Goal: Task Accomplishment & Management: Complete application form

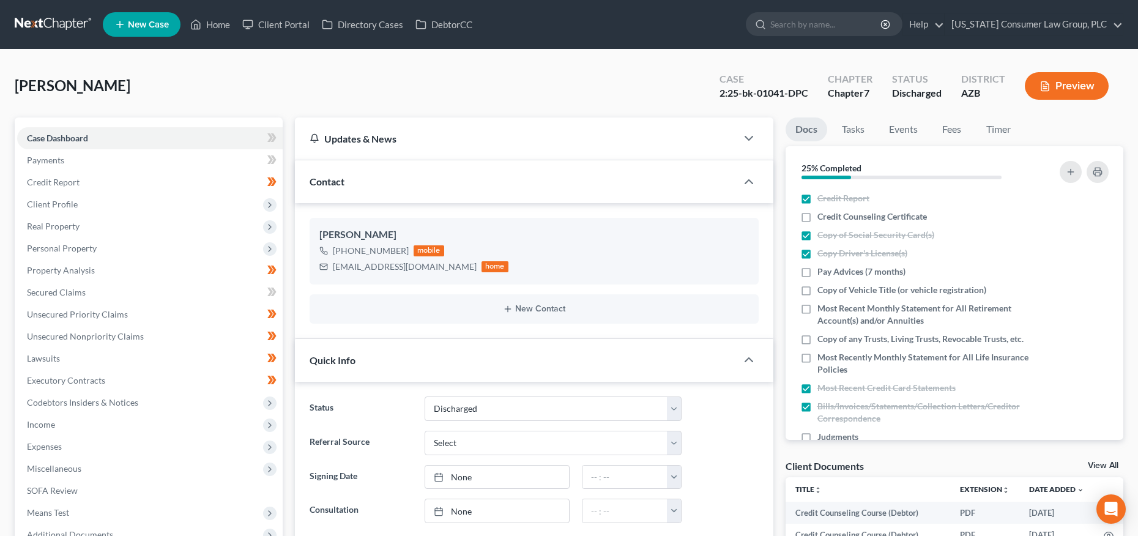
select select "4"
click at [791, 28] on input "search" at bounding box center [826, 24] width 112 height 23
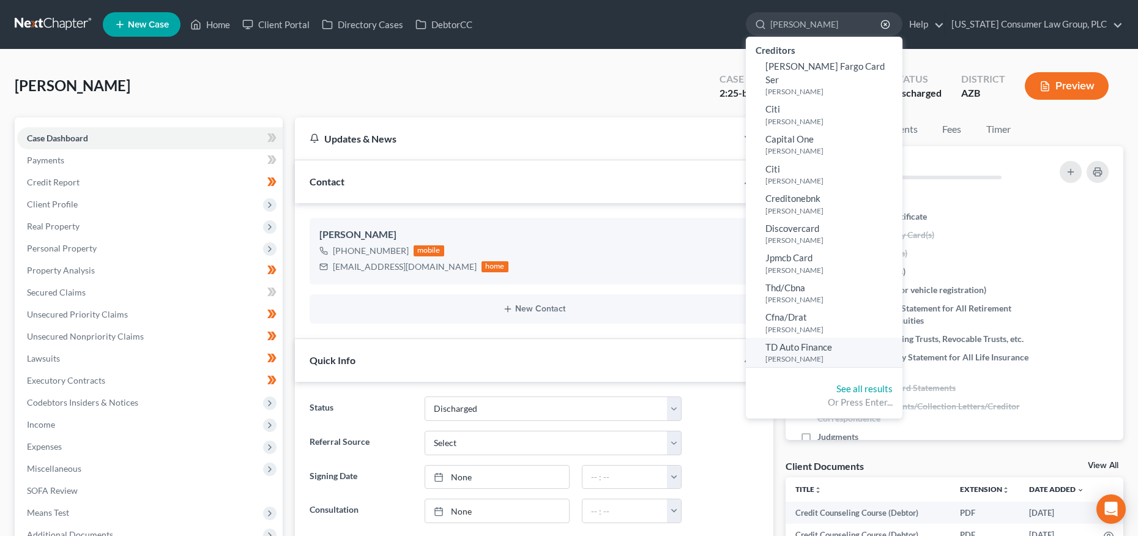
type input "[PERSON_NAME]"
click at [805, 341] on span "TD Auto Finance" at bounding box center [798, 346] width 67 height 11
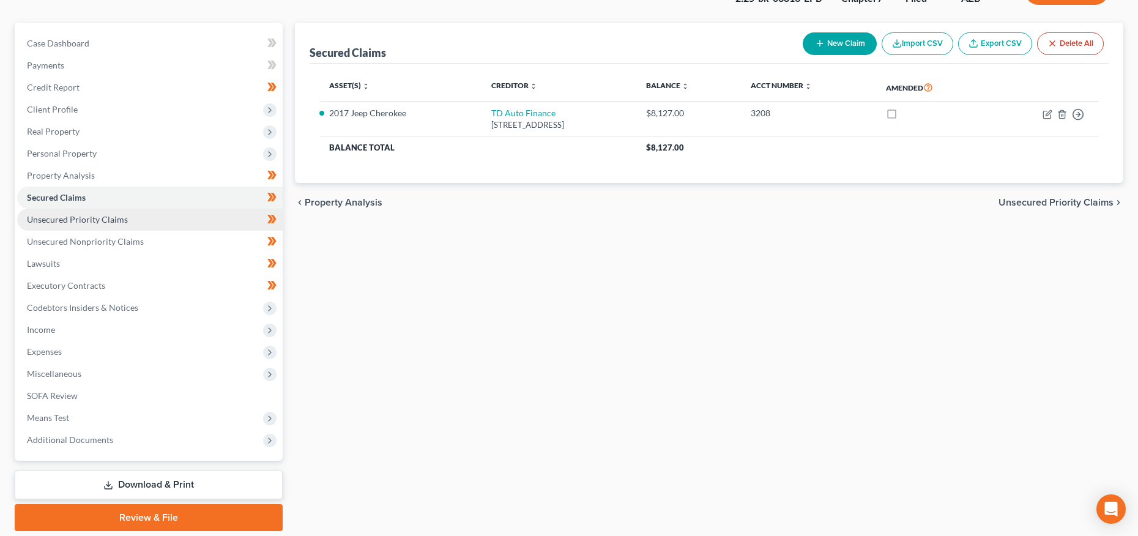
scroll to position [113, 0]
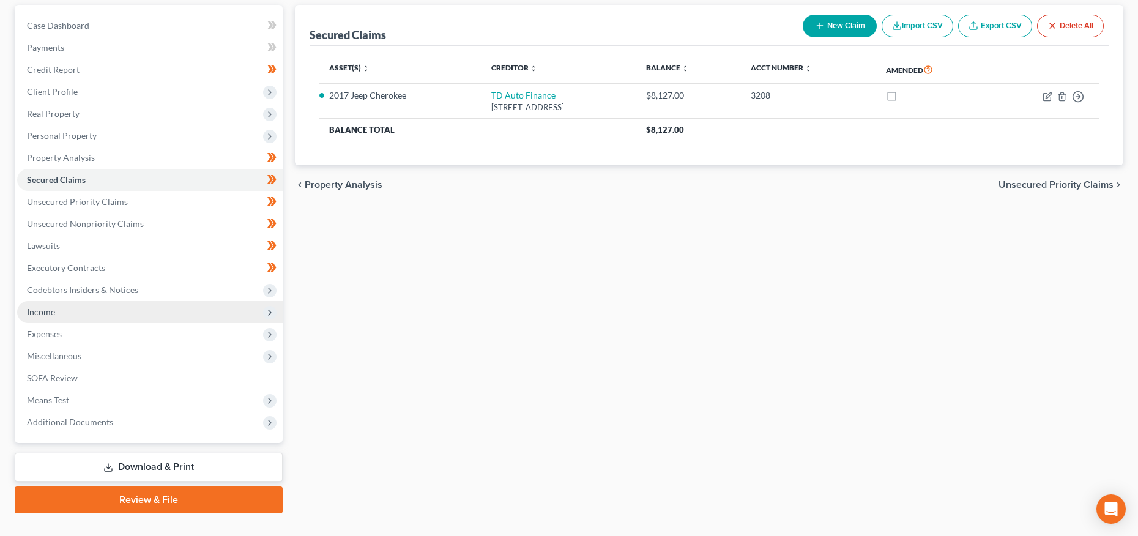
click at [69, 310] on span "Income" at bounding box center [149, 312] width 265 height 22
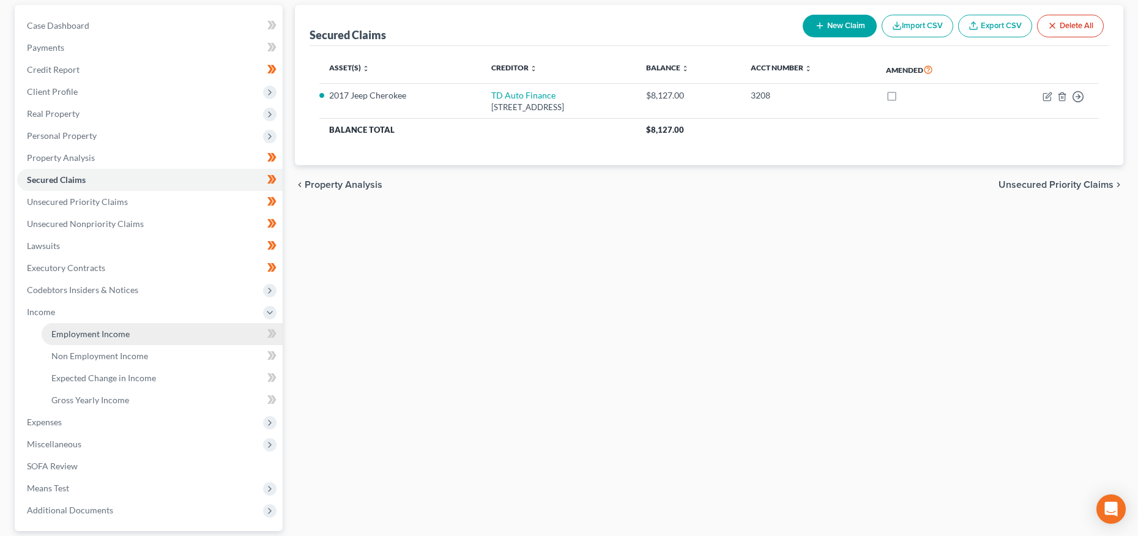
click at [67, 325] on link "Employment Income" at bounding box center [162, 334] width 241 height 22
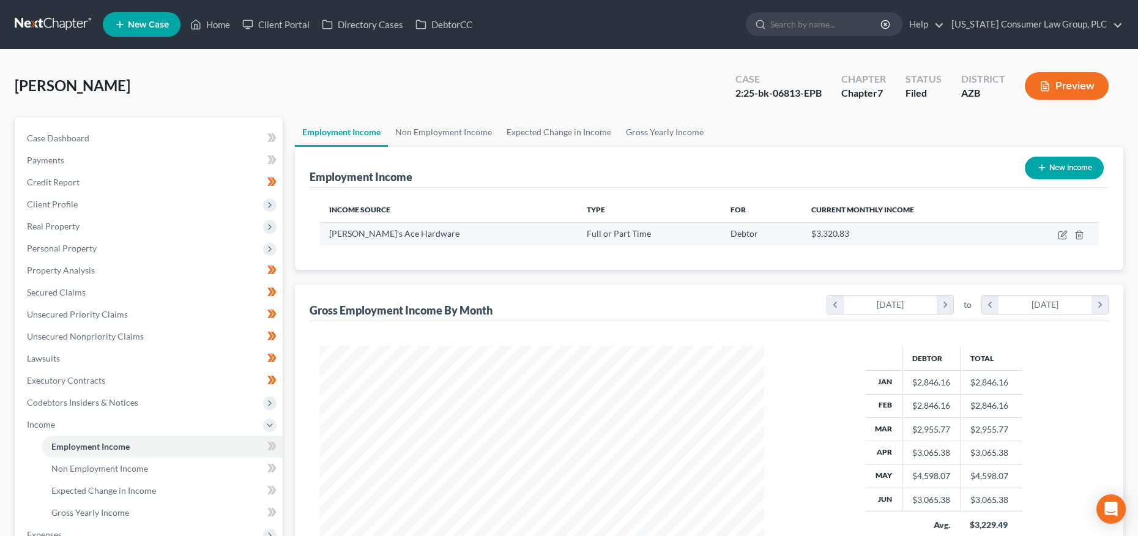
scroll to position [222, 469]
click at [448, 131] on link "Non Employment Income" at bounding box center [443, 131] width 111 height 29
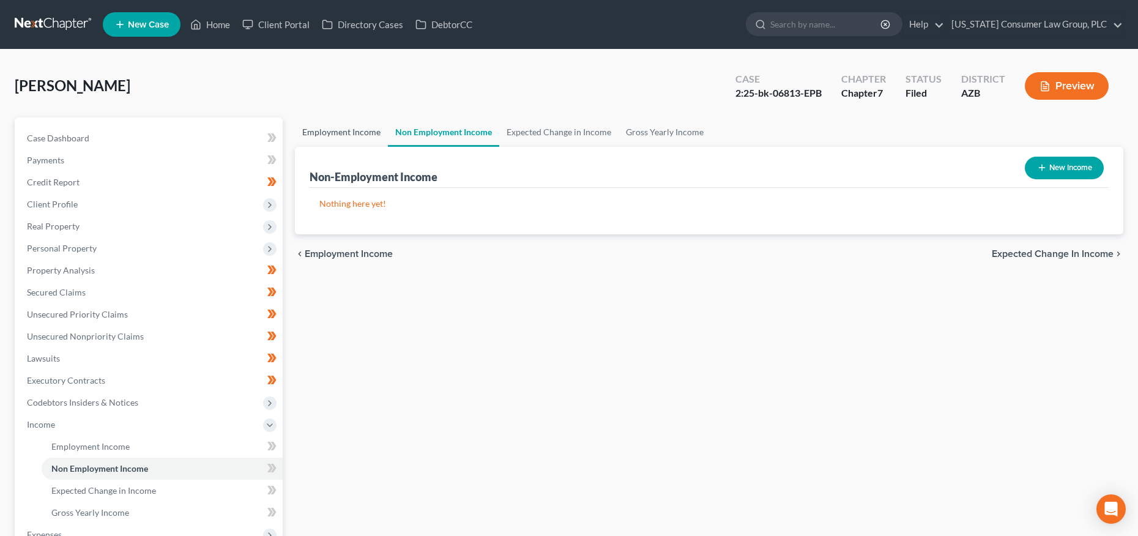
click at [363, 132] on link "Employment Income" at bounding box center [341, 131] width 93 height 29
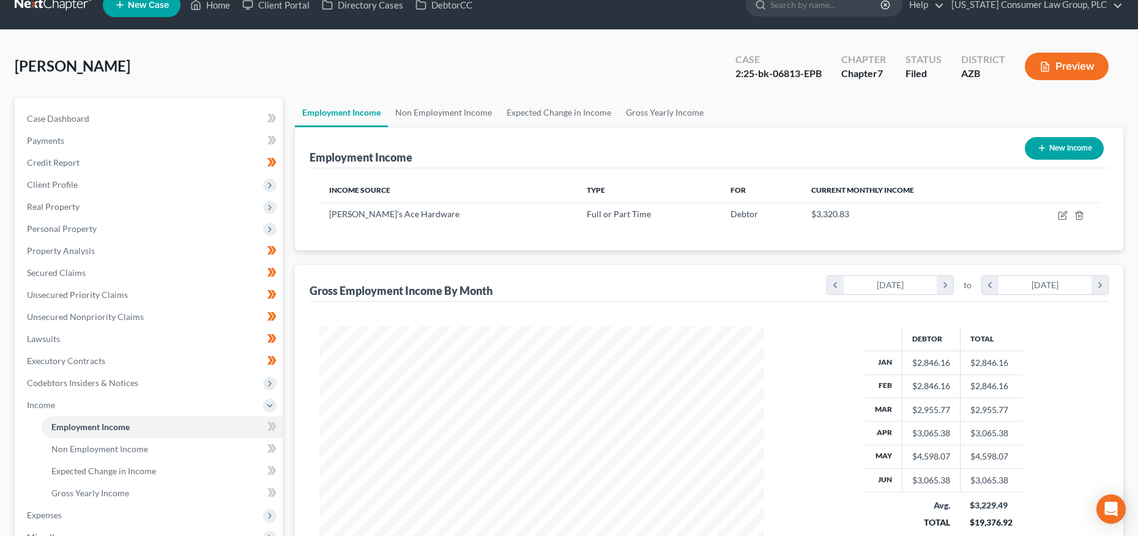
scroll to position [223, 0]
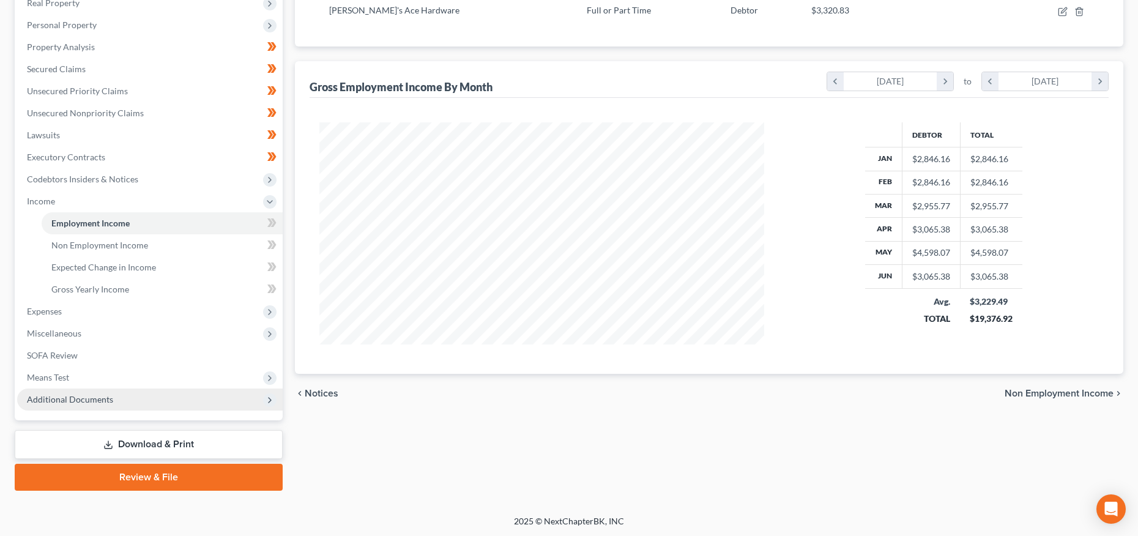
click at [50, 399] on span "Additional Documents" at bounding box center [70, 399] width 86 height 10
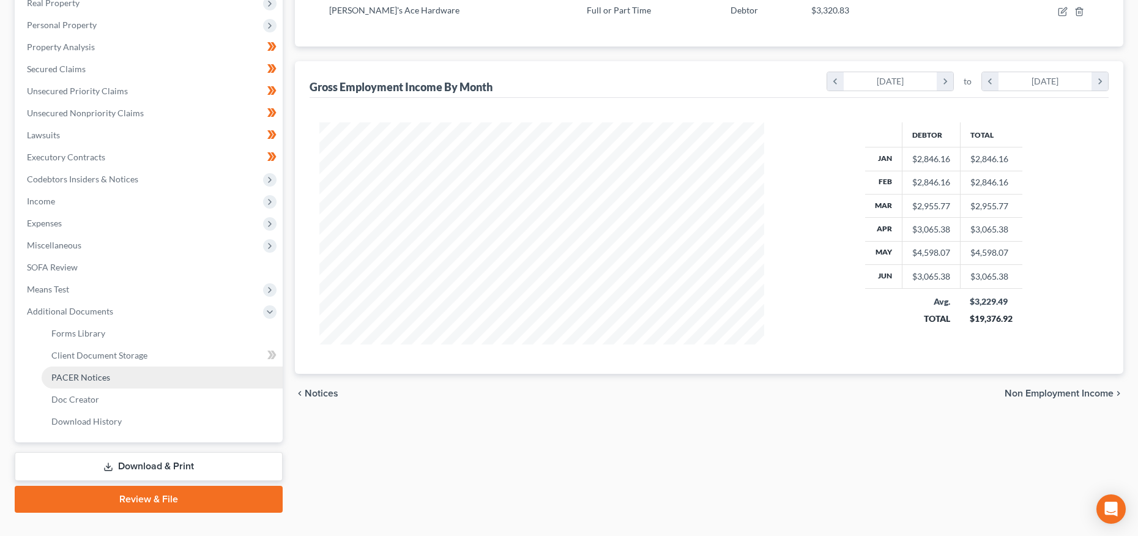
click at [78, 378] on span "PACER Notices" at bounding box center [80, 377] width 59 height 10
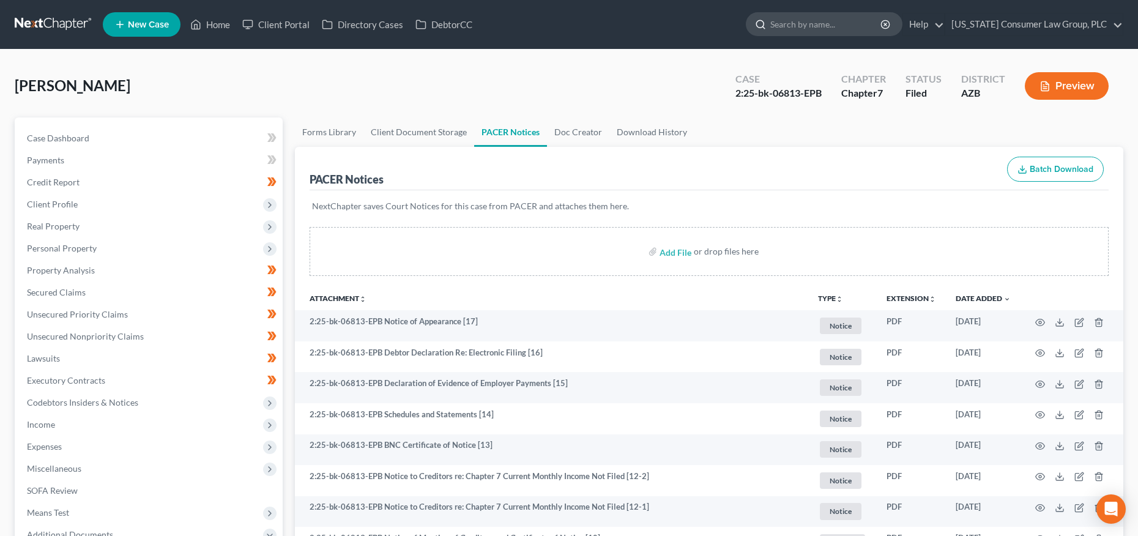
click at [806, 25] on input "search" at bounding box center [826, 24] width 112 height 23
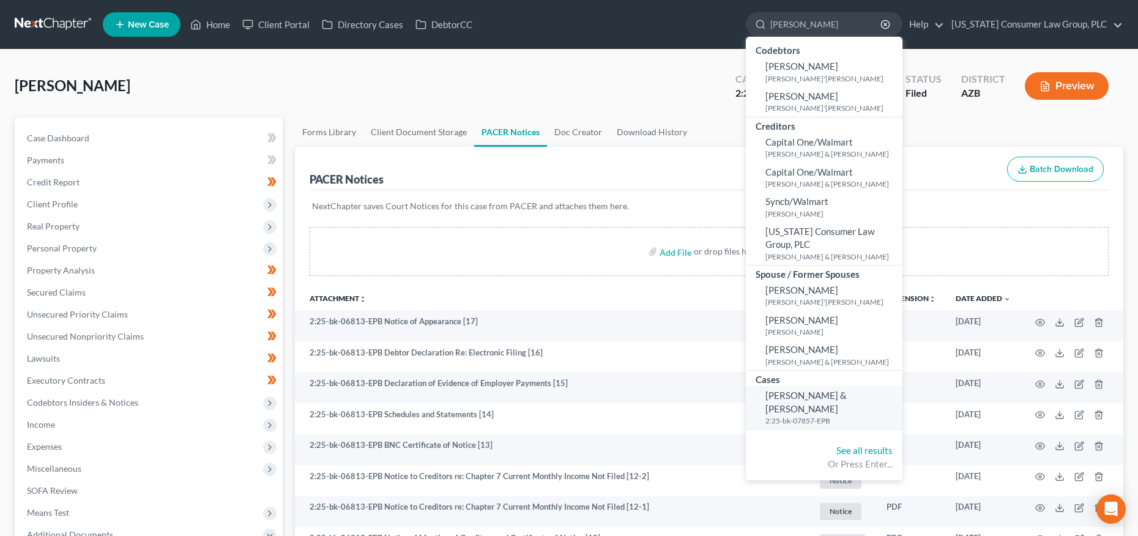
type input "[PERSON_NAME]"
click at [826, 397] on span "[PERSON_NAME] & [PERSON_NAME]" at bounding box center [805, 402] width 81 height 24
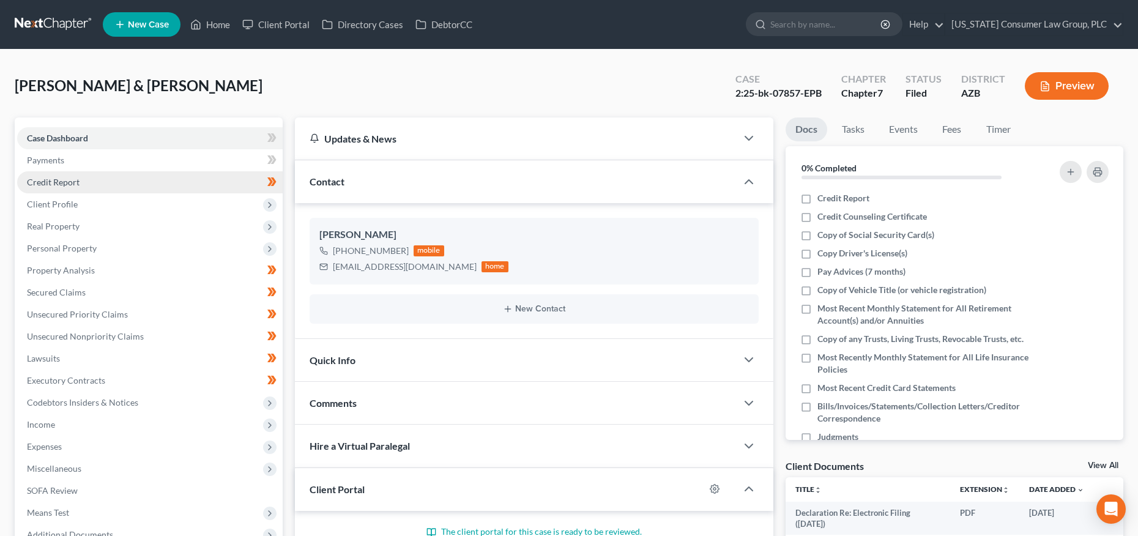
click at [58, 178] on span "Credit Report" at bounding box center [53, 182] width 53 height 10
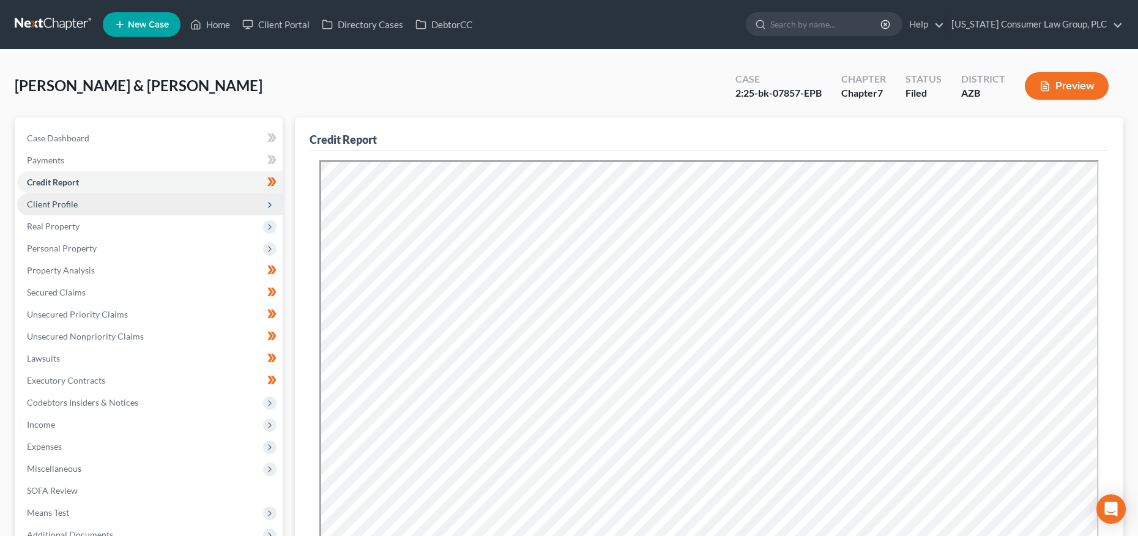
click at [53, 202] on span "Client Profile" at bounding box center [52, 204] width 51 height 10
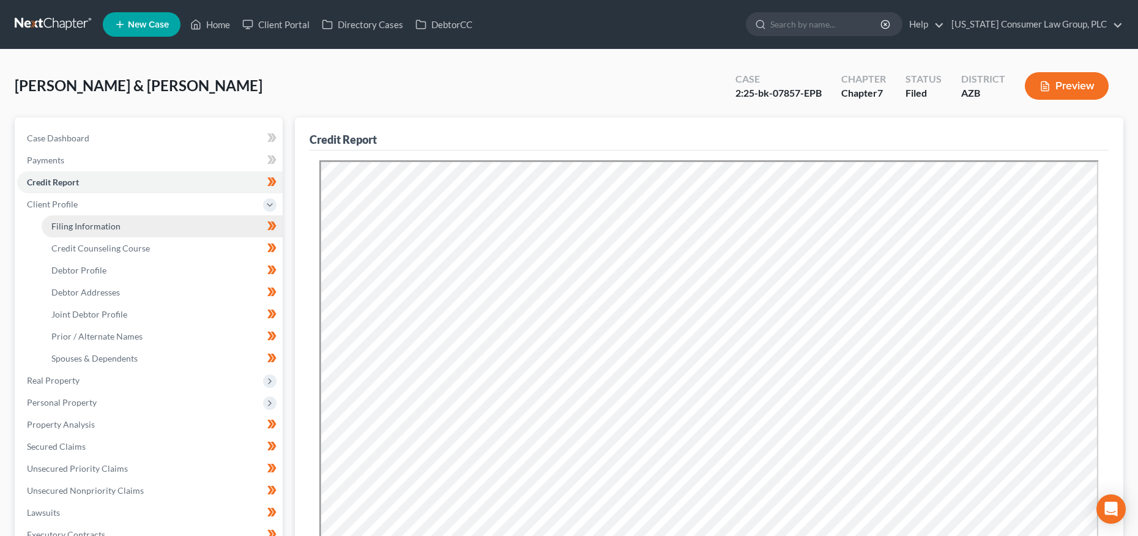
click at [70, 224] on span "Filing Information" at bounding box center [85, 226] width 69 height 10
select select "1"
select select "0"
select select "3"
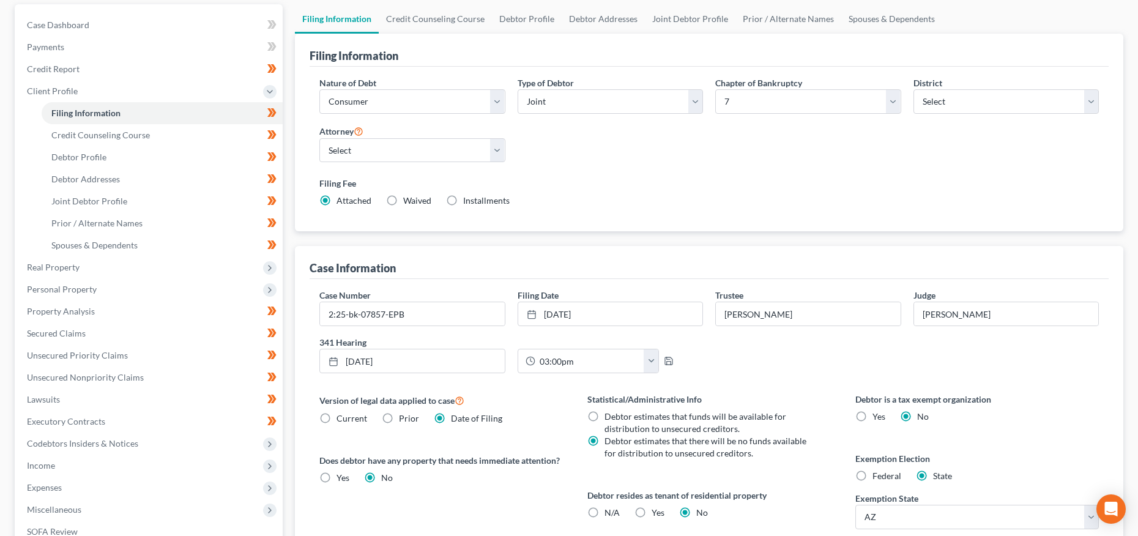
scroll to position [229, 0]
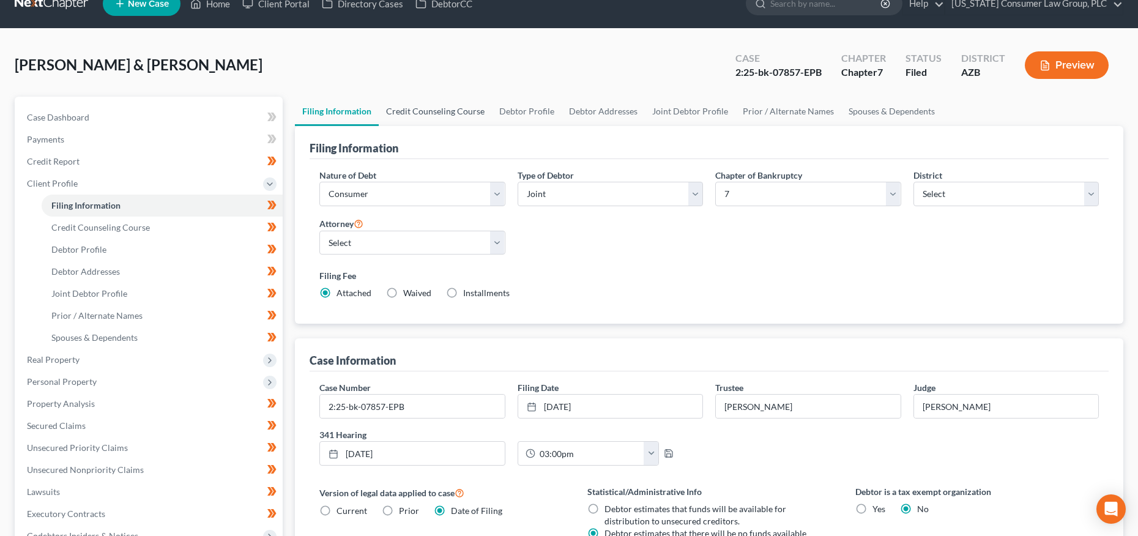
click at [456, 116] on link "Credit Counseling Course" at bounding box center [435, 111] width 113 height 29
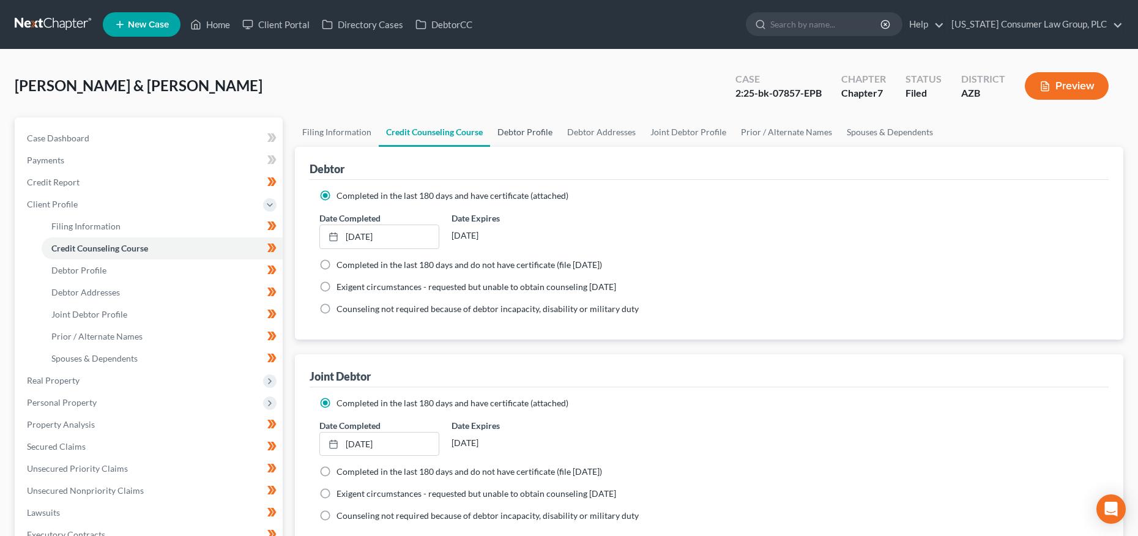
click at [510, 131] on link "Debtor Profile" at bounding box center [525, 131] width 70 height 29
select select "1"
select select "5"
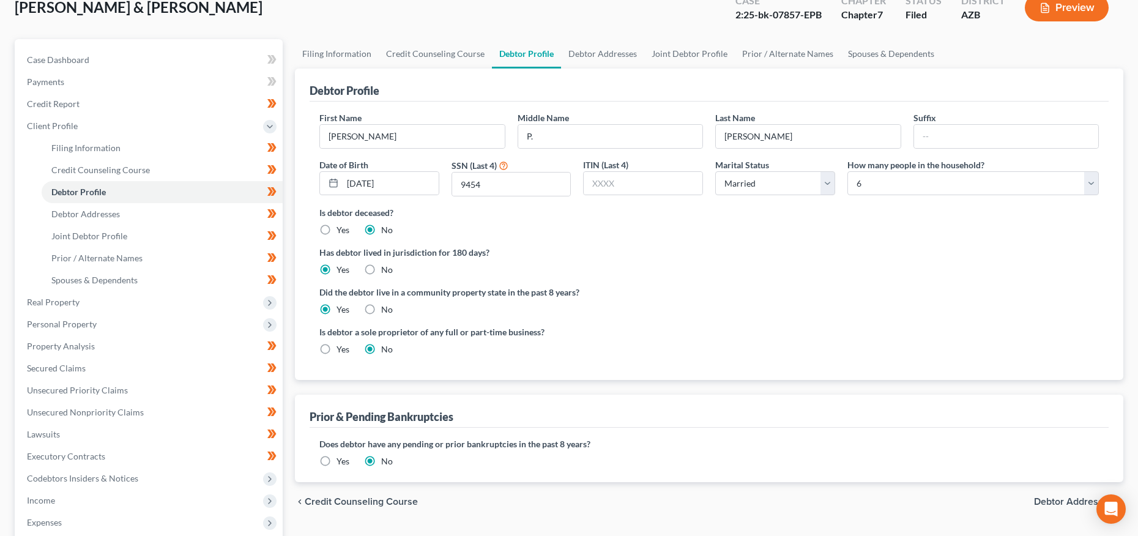
scroll to position [76, 0]
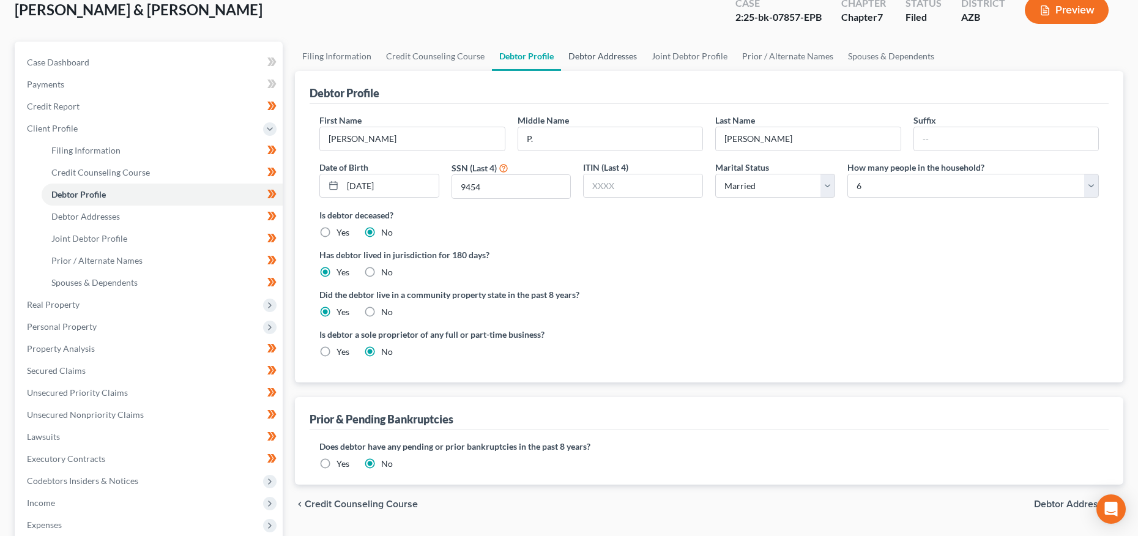
click at [617, 61] on link "Debtor Addresses" at bounding box center [602, 56] width 83 height 29
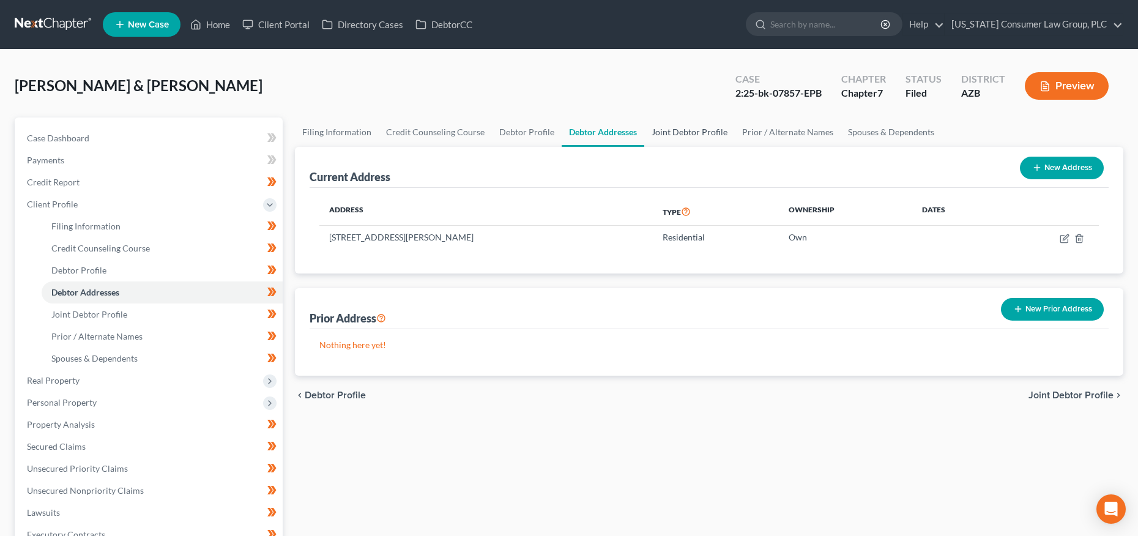
click at [676, 129] on link "Joint Debtor Profile" at bounding box center [689, 131] width 91 height 29
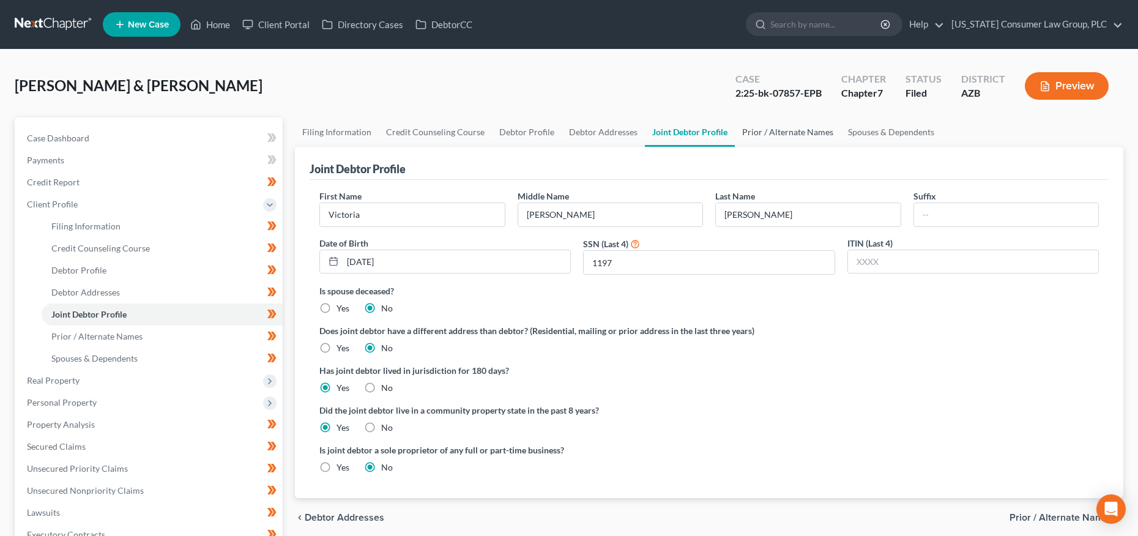
click at [768, 126] on link "Prior / Alternate Names" at bounding box center [788, 131] width 106 height 29
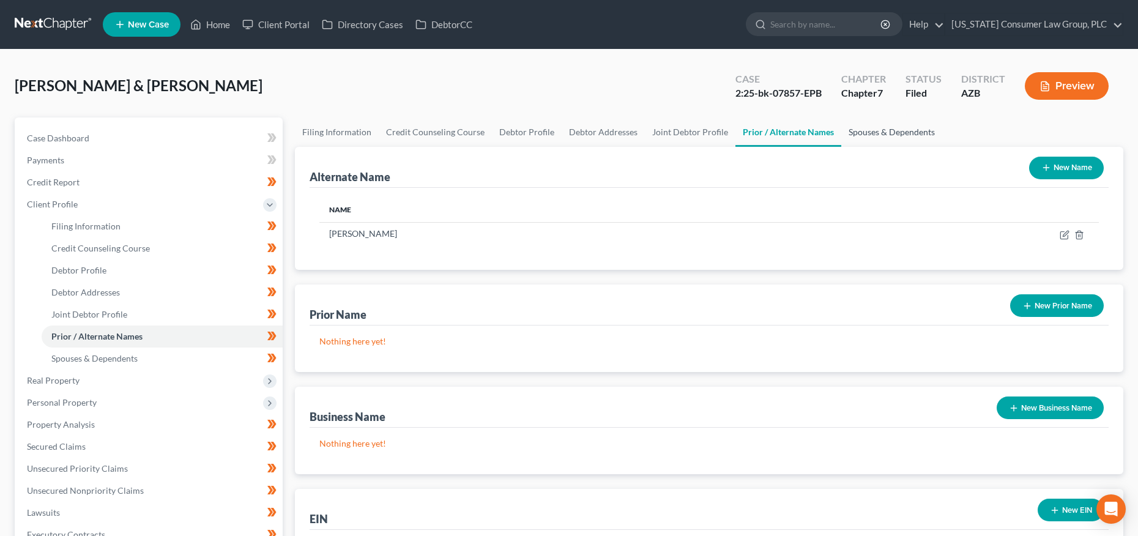
drag, startPoint x: 871, startPoint y: 135, endPoint x: 858, endPoint y: 135, distance: 13.5
click at [871, 135] on link "Spouses & Dependents" at bounding box center [891, 131] width 101 height 29
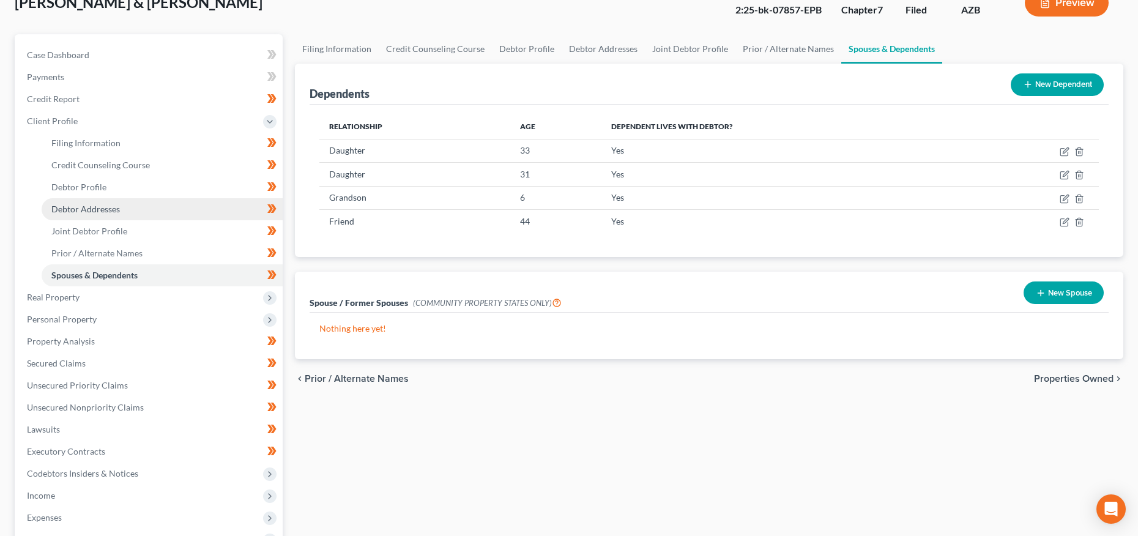
scroll to position [84, 0]
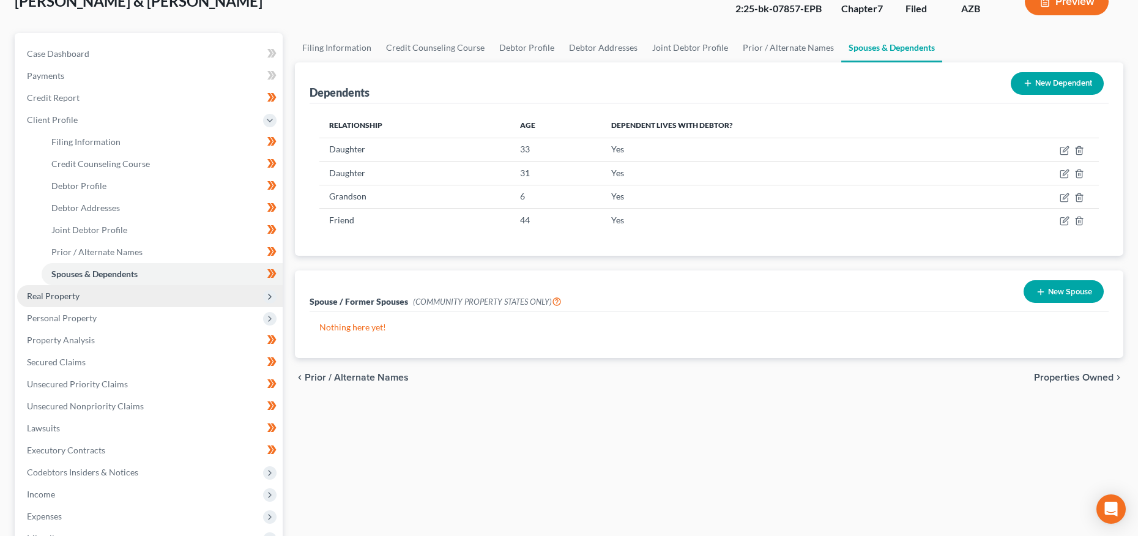
click at [68, 291] on span "Real Property" at bounding box center [53, 296] width 53 height 10
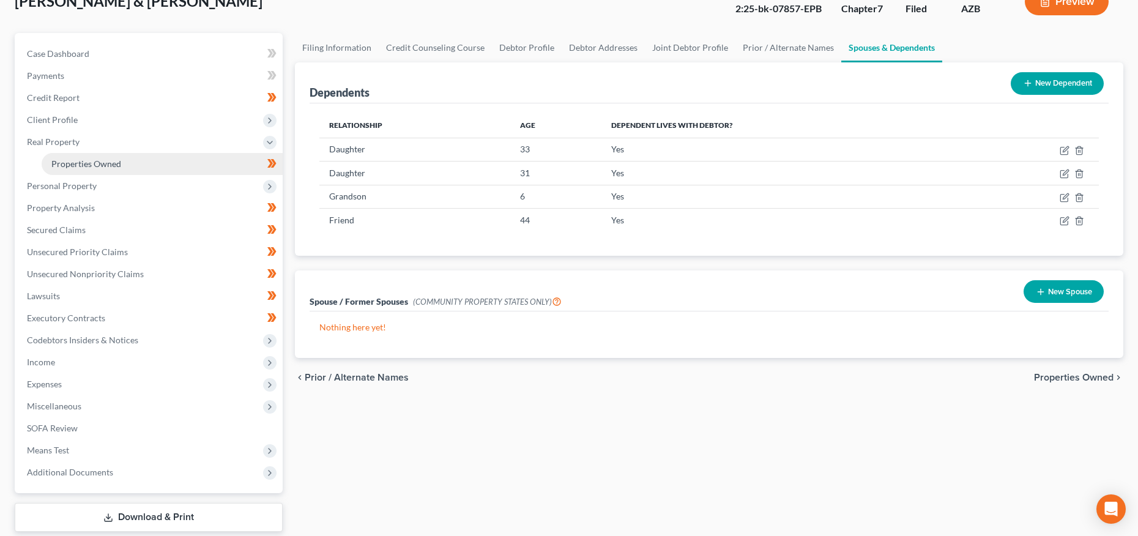
click at [106, 167] on span "Properties Owned" at bounding box center [86, 163] width 70 height 10
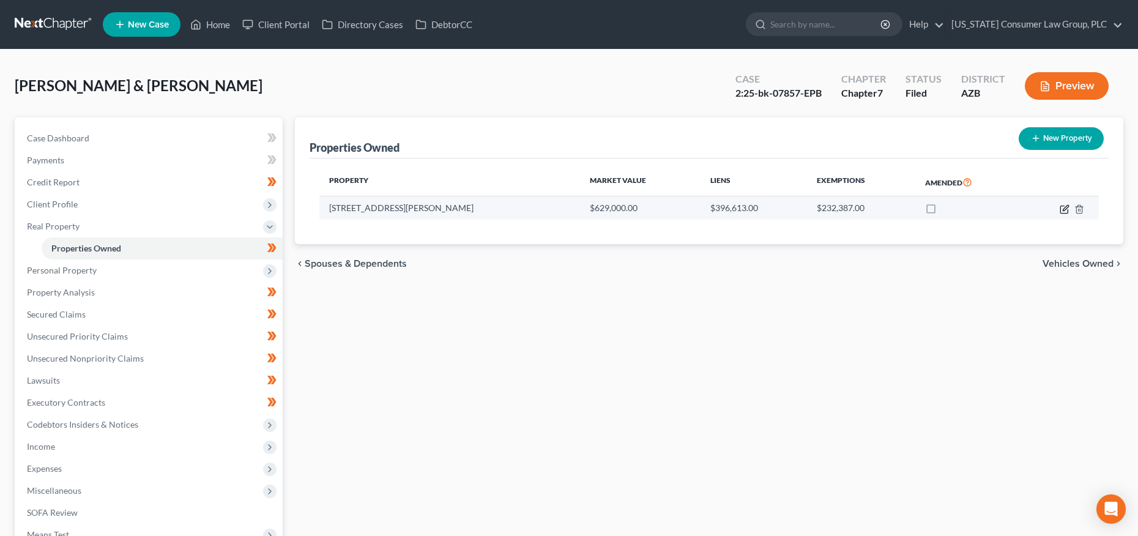
click at [1064, 207] on icon "button" at bounding box center [1066, 208] width 6 height 6
select select "3"
select select "7"
select select "2"
select select "0"
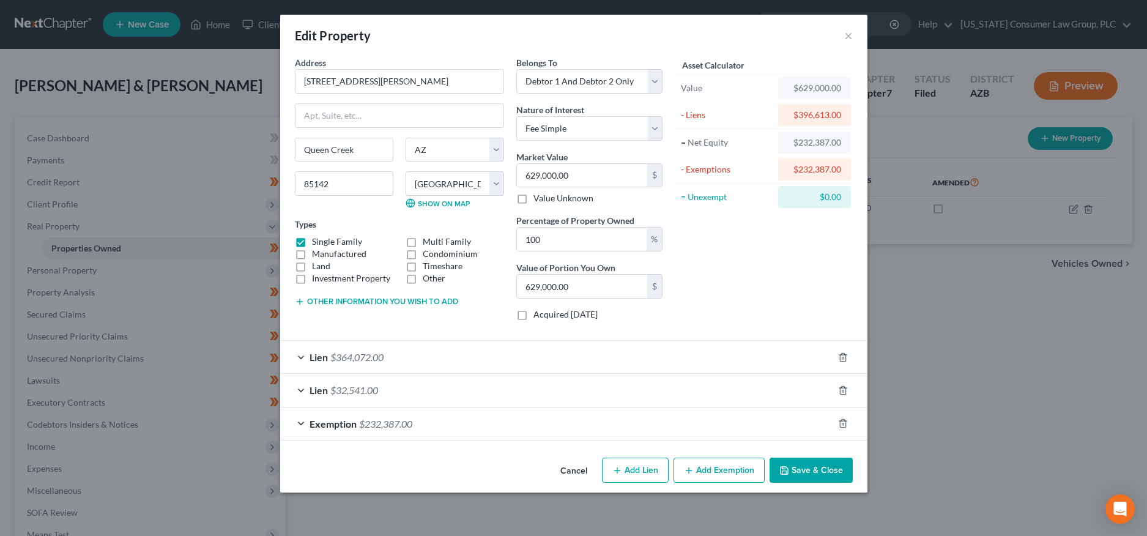
click at [296, 387] on div "Lien $32,541.00" at bounding box center [556, 390] width 553 height 32
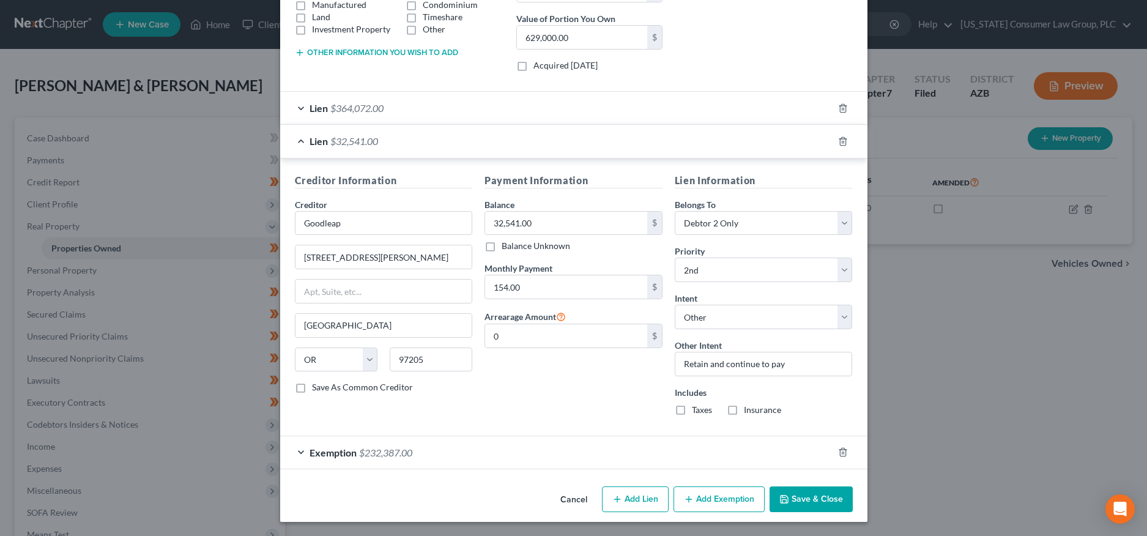
scroll to position [250, 0]
drag, startPoint x: 801, startPoint y: 502, endPoint x: 788, endPoint y: 496, distance: 14.8
click at [801, 502] on button "Save & Close" at bounding box center [811, 499] width 83 height 26
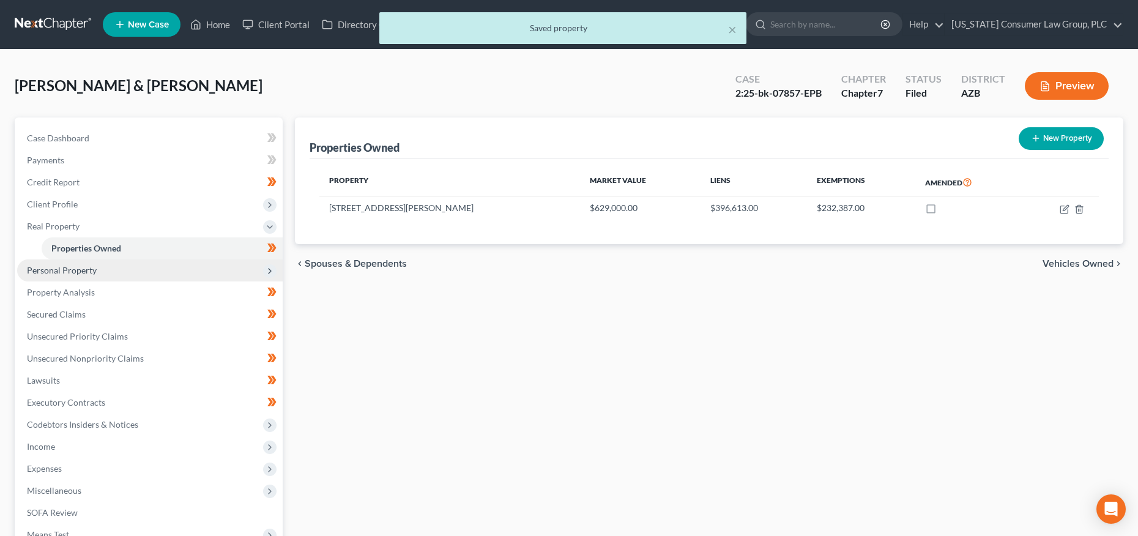
click at [106, 273] on span "Personal Property" at bounding box center [149, 270] width 265 height 22
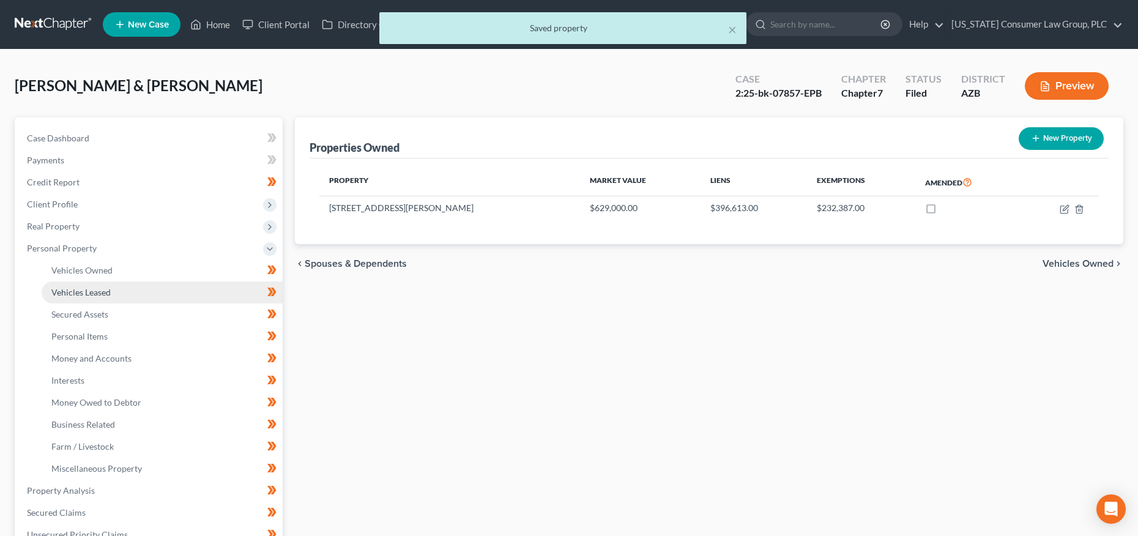
click at [110, 282] on link "Vehicles Leased" at bounding box center [162, 292] width 241 height 22
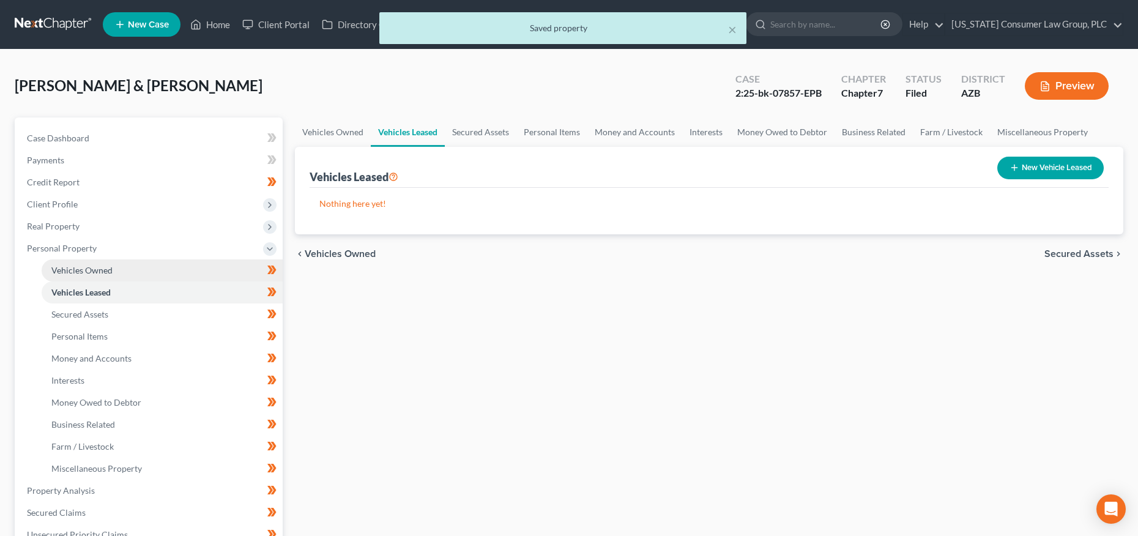
click at [110, 270] on span "Vehicles Owned" at bounding box center [81, 270] width 61 height 10
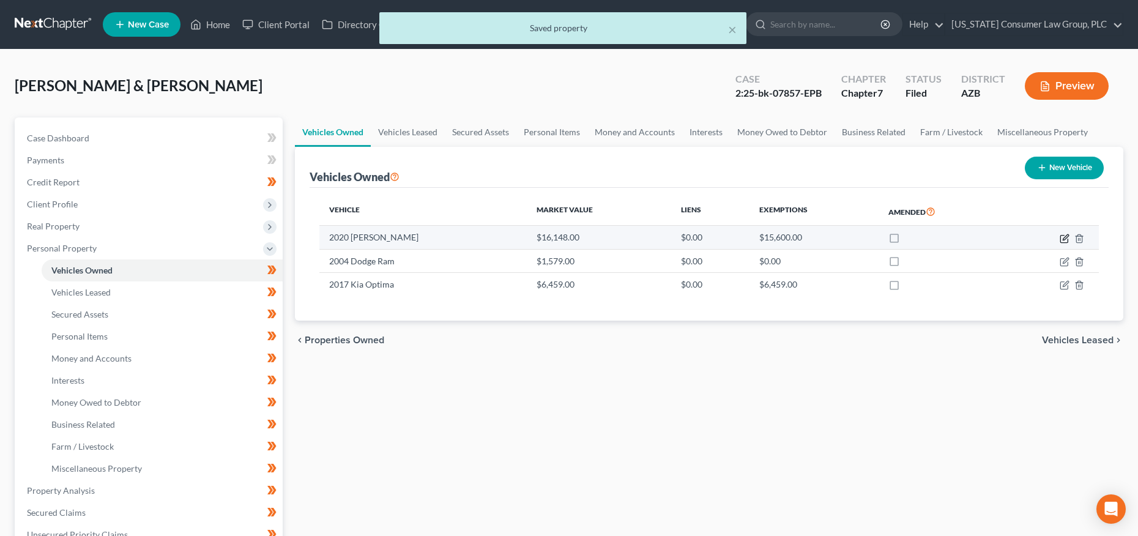
click at [1064, 240] on icon "button" at bounding box center [1065, 239] width 10 height 10
select select "0"
select select "6"
select select "3"
select select "2"
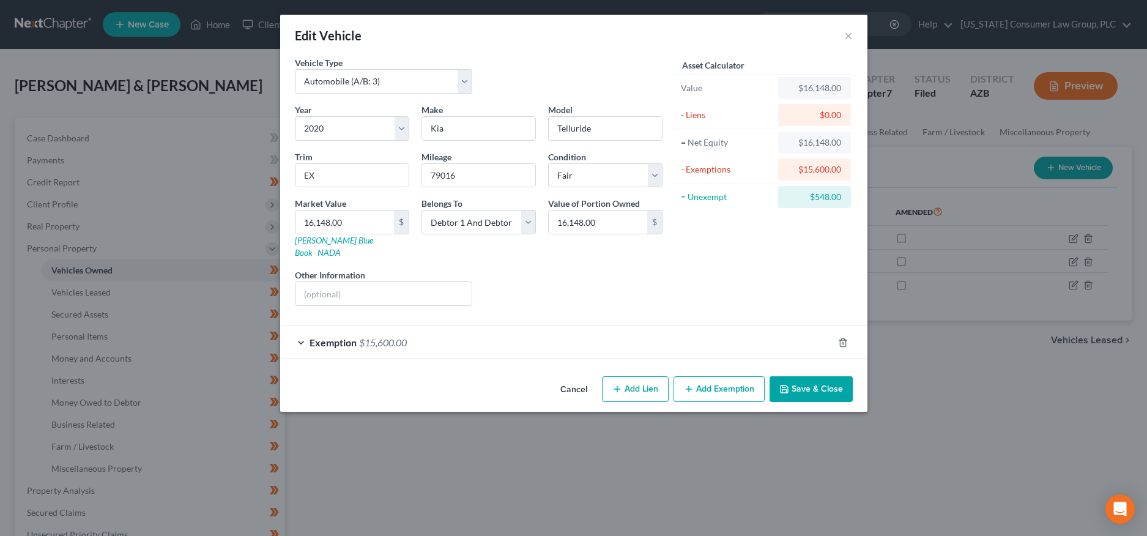
click at [817, 379] on button "Save & Close" at bounding box center [811, 389] width 83 height 26
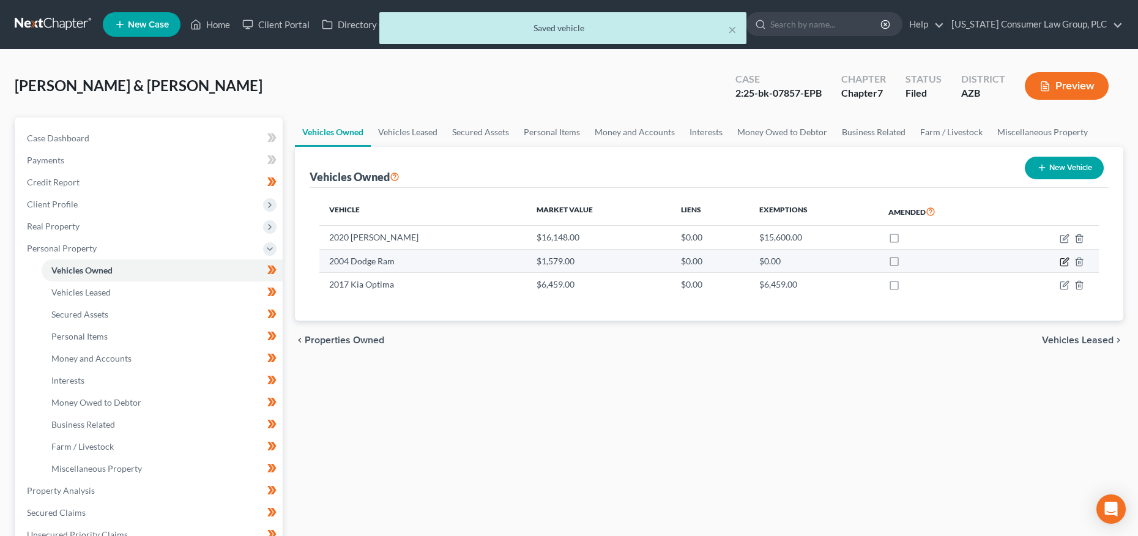
click at [1061, 259] on icon "button" at bounding box center [1063, 262] width 7 height 7
select select "0"
select select "22"
select select "3"
select select "2"
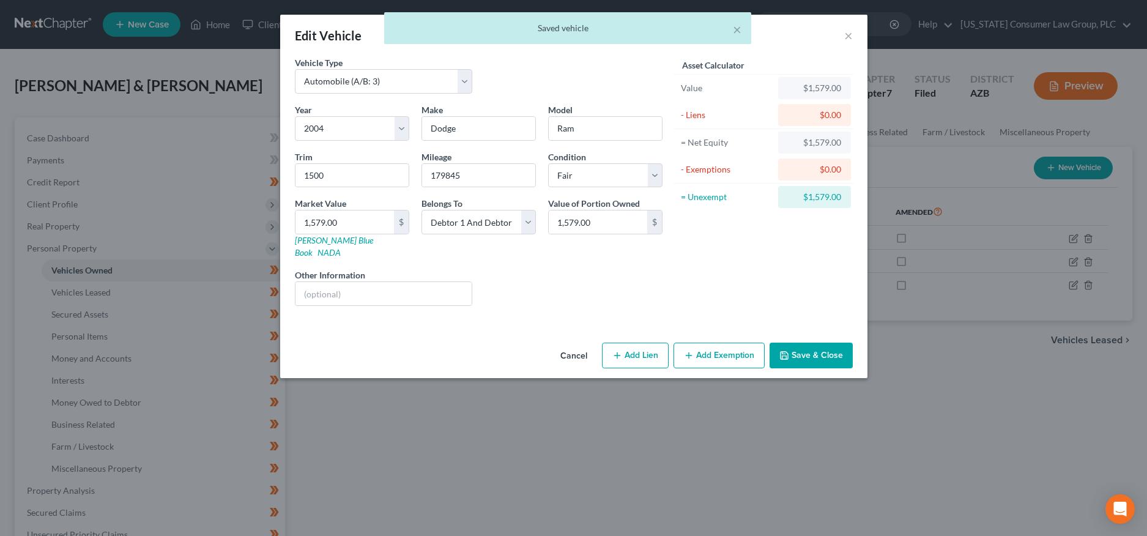
click at [815, 344] on button "Save & Close" at bounding box center [811, 356] width 83 height 26
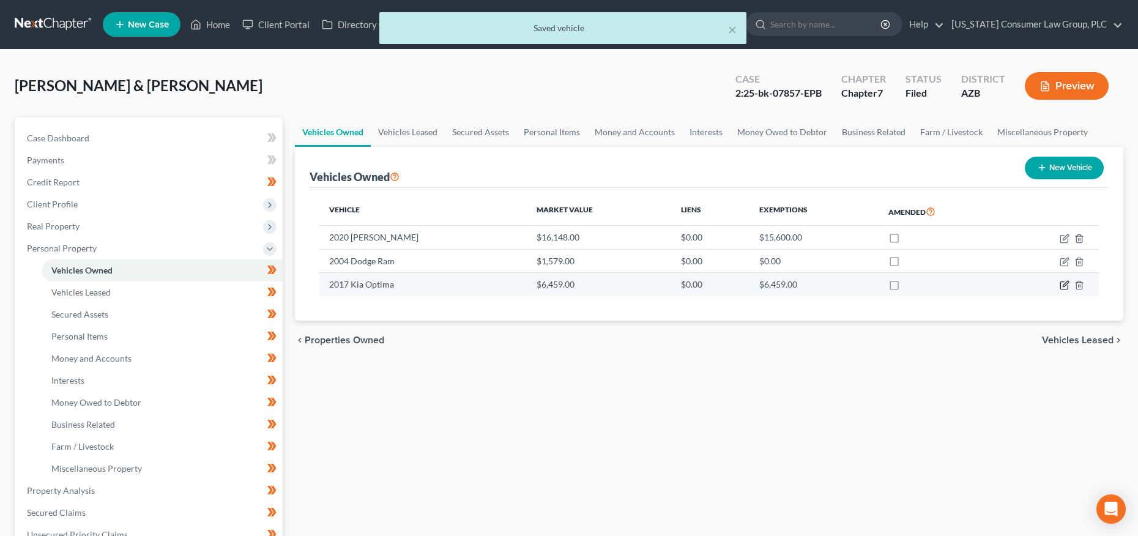
click at [1061, 284] on icon "button" at bounding box center [1065, 285] width 10 height 10
select select "0"
select select "9"
select select "3"
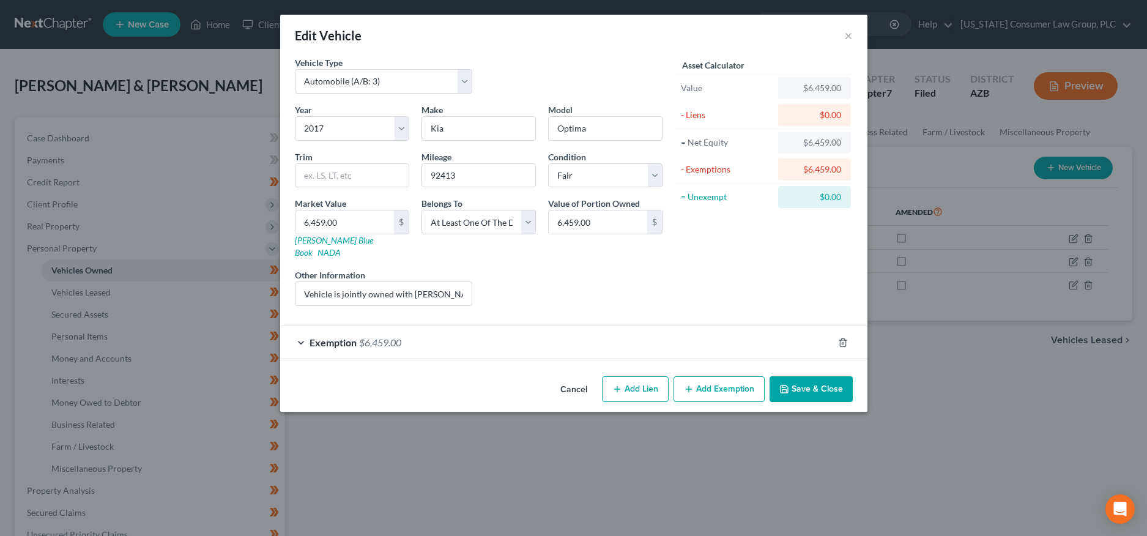
click at [844, 381] on button "Save & Close" at bounding box center [811, 389] width 83 height 26
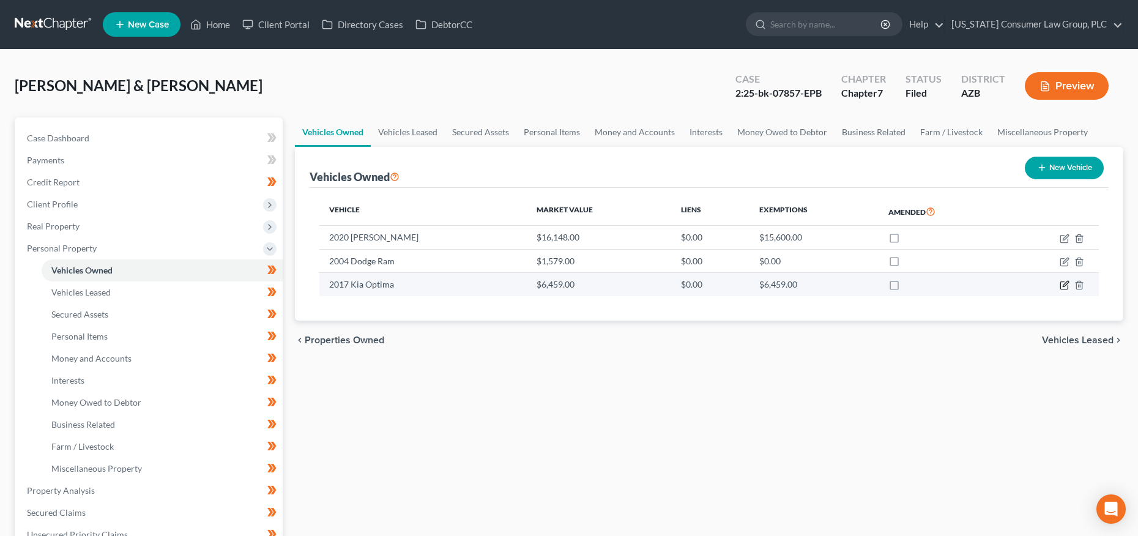
click at [1063, 283] on icon "button" at bounding box center [1065, 285] width 10 height 10
select select "0"
select select "9"
select select "3"
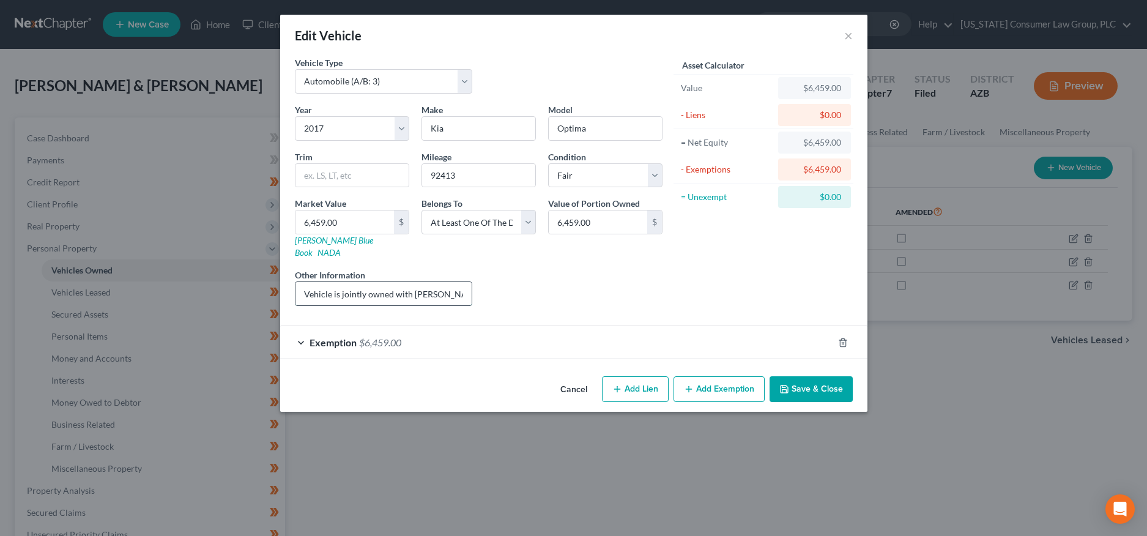
click at [459, 282] on input "Vehicle is jointly owned with [PERSON_NAME]’s daughter, who asserts her ownersh…" at bounding box center [383, 293] width 177 height 23
click at [572, 377] on button "Cancel" at bounding box center [574, 389] width 46 height 24
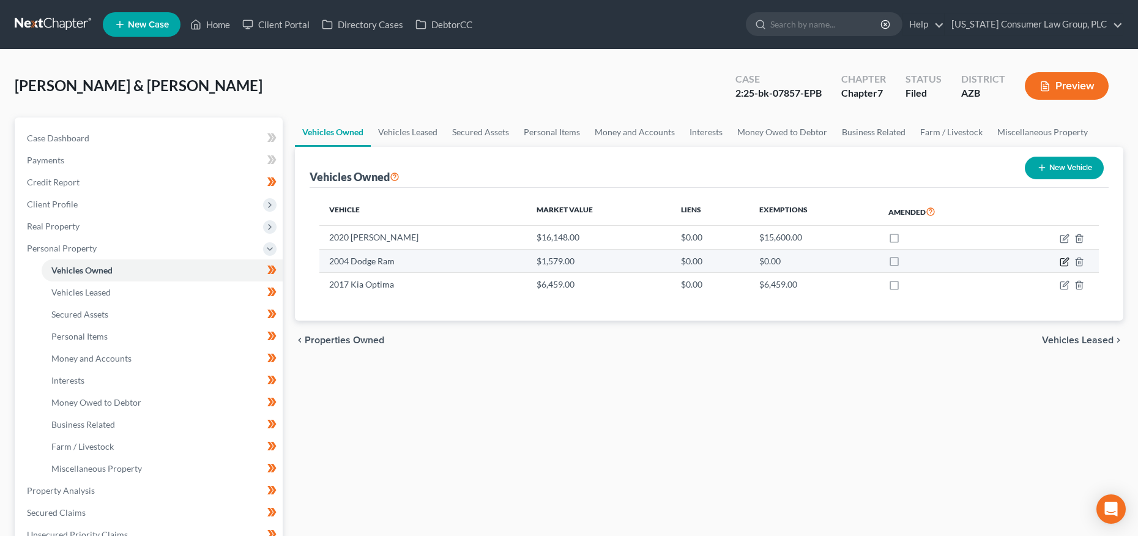
click at [1064, 261] on icon "button" at bounding box center [1065, 262] width 10 height 10
select select "0"
select select "22"
select select "3"
select select "2"
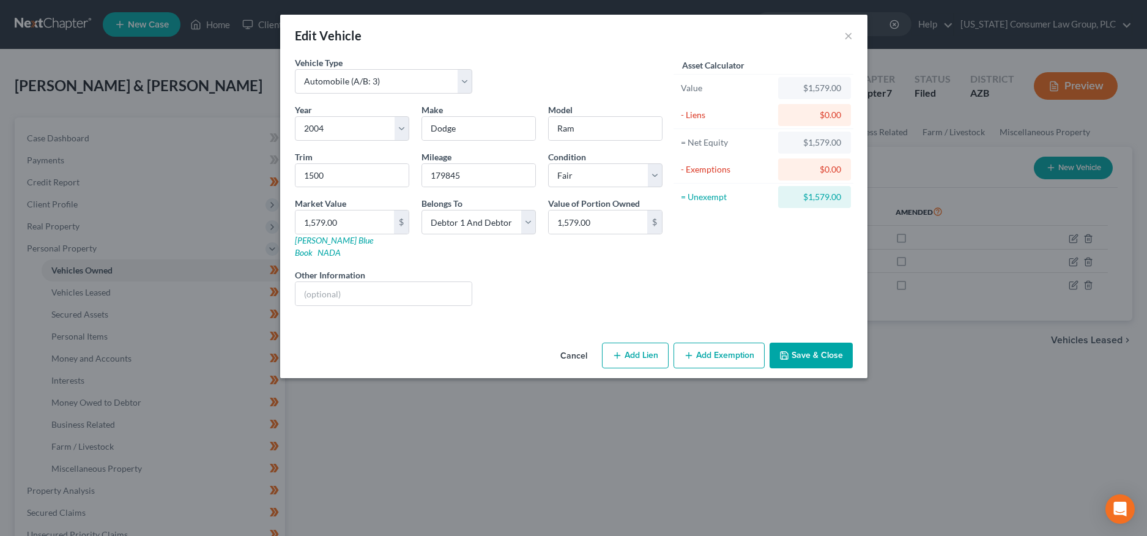
click at [573, 344] on button "Cancel" at bounding box center [574, 356] width 46 height 24
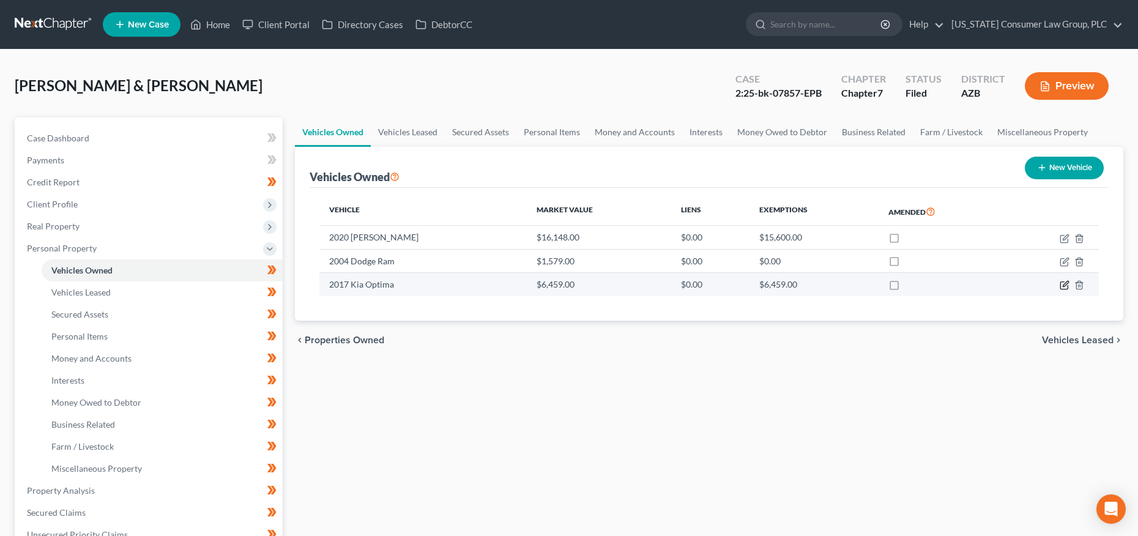
click at [1068, 288] on icon "button" at bounding box center [1065, 285] width 10 height 10
select select "0"
select select "9"
select select "3"
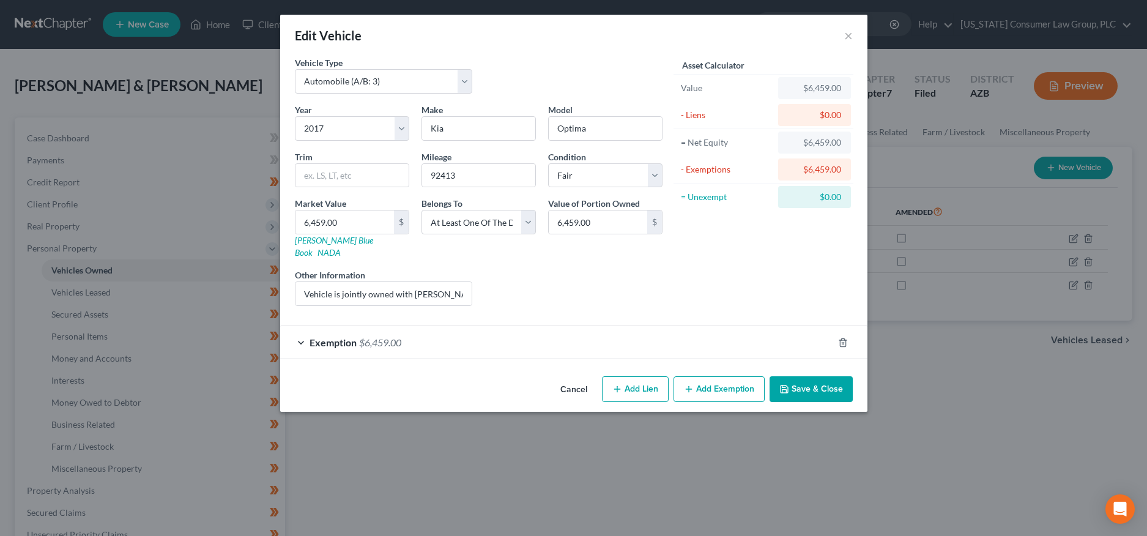
click at [325, 336] on span "Exemption" at bounding box center [333, 342] width 47 height 12
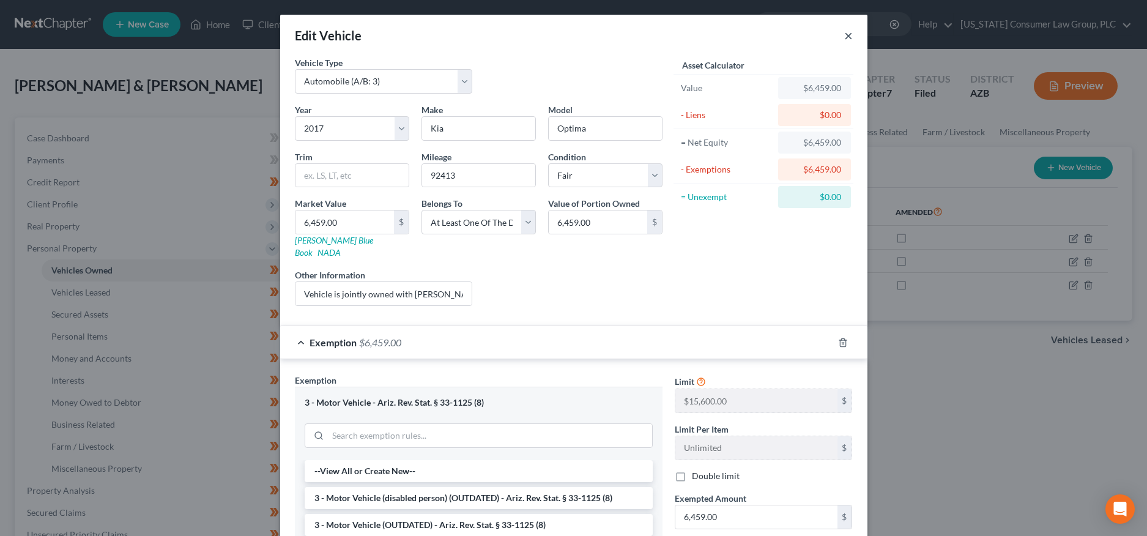
click at [844, 34] on button "×" at bounding box center [848, 35] width 9 height 15
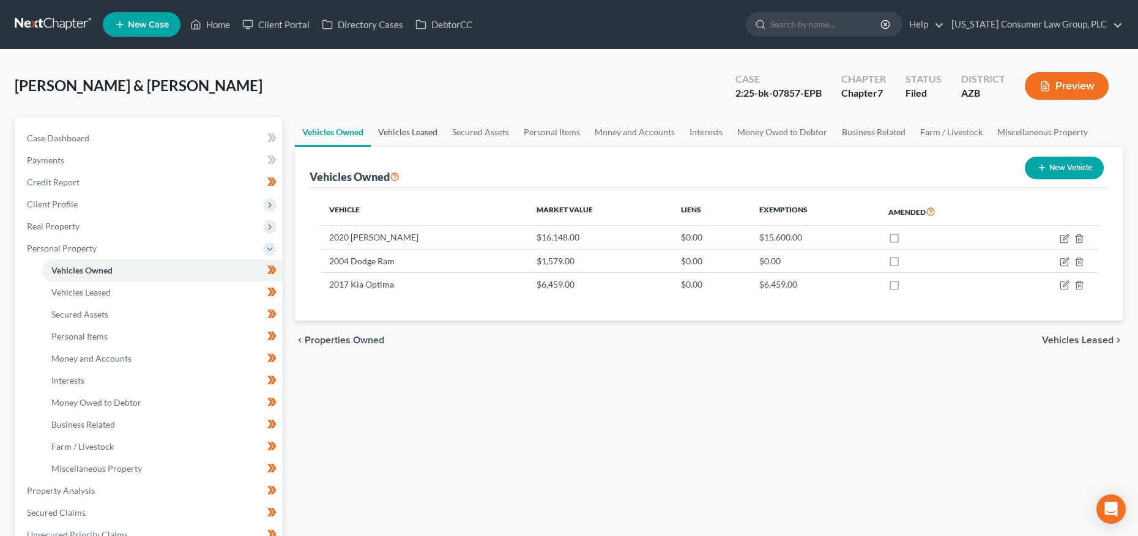
click at [407, 132] on link "Vehicles Leased" at bounding box center [408, 131] width 74 height 29
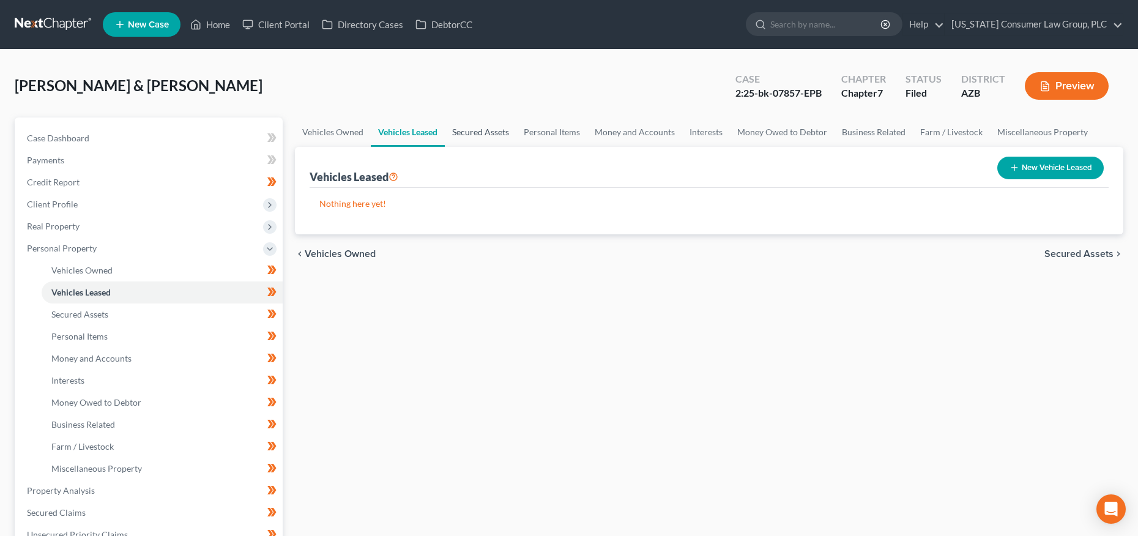
click at [474, 130] on link "Secured Assets" at bounding box center [481, 131] width 72 height 29
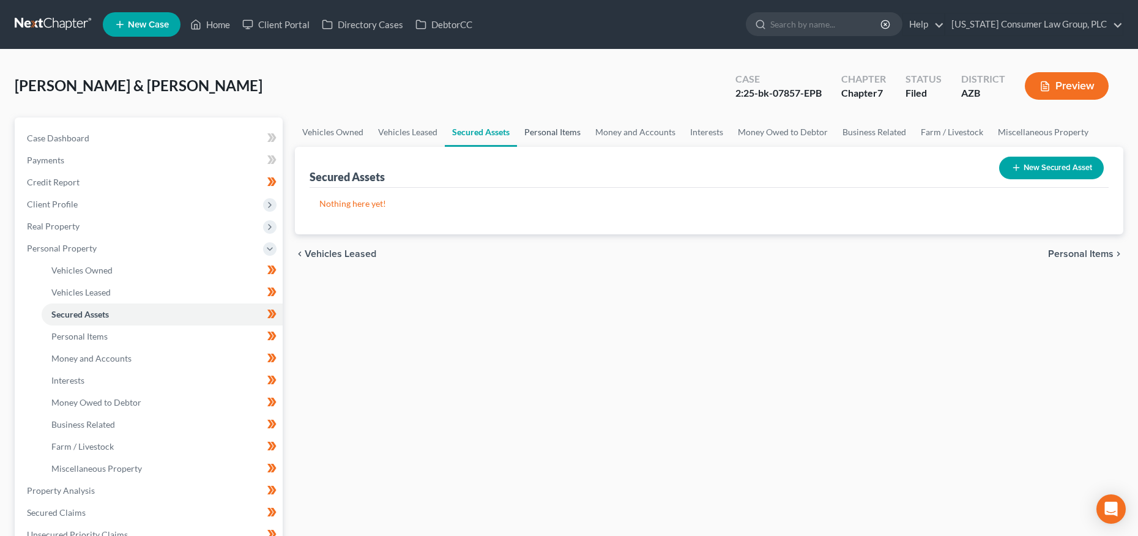
click at [547, 128] on link "Personal Items" at bounding box center [552, 131] width 71 height 29
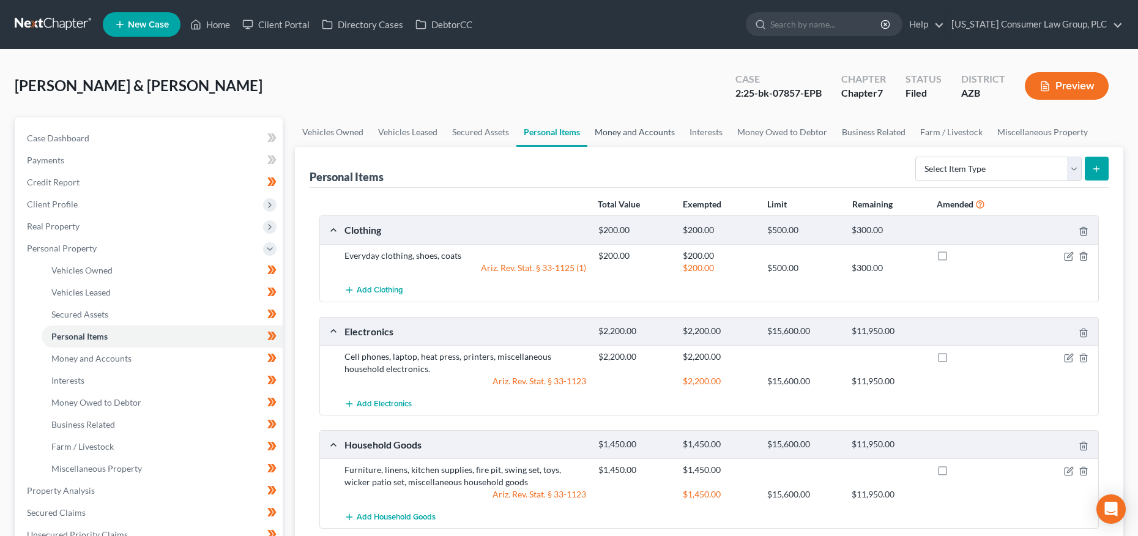
click at [623, 125] on link "Money and Accounts" at bounding box center [634, 131] width 95 height 29
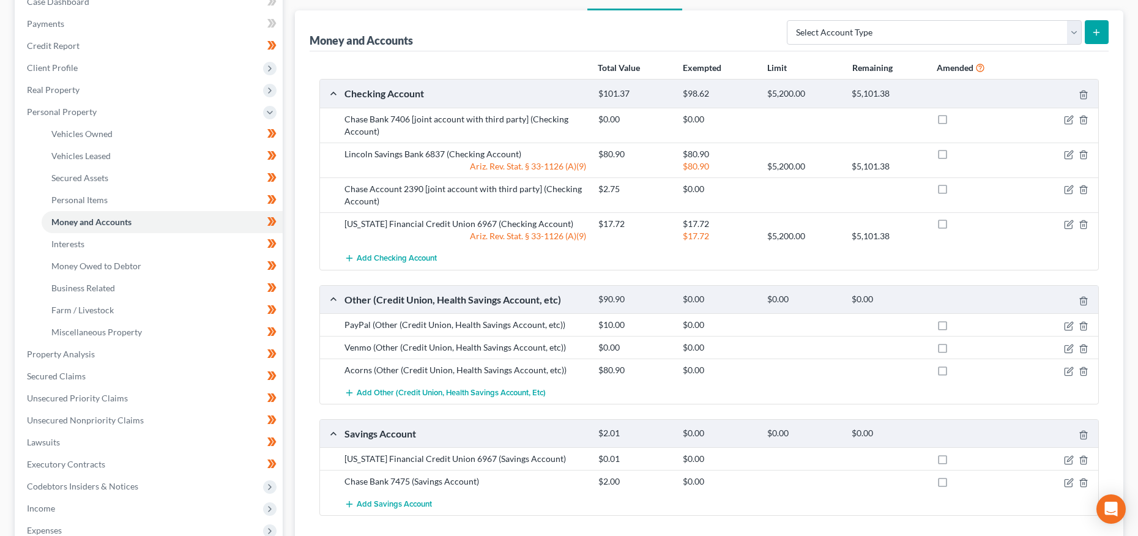
scroll to position [154, 0]
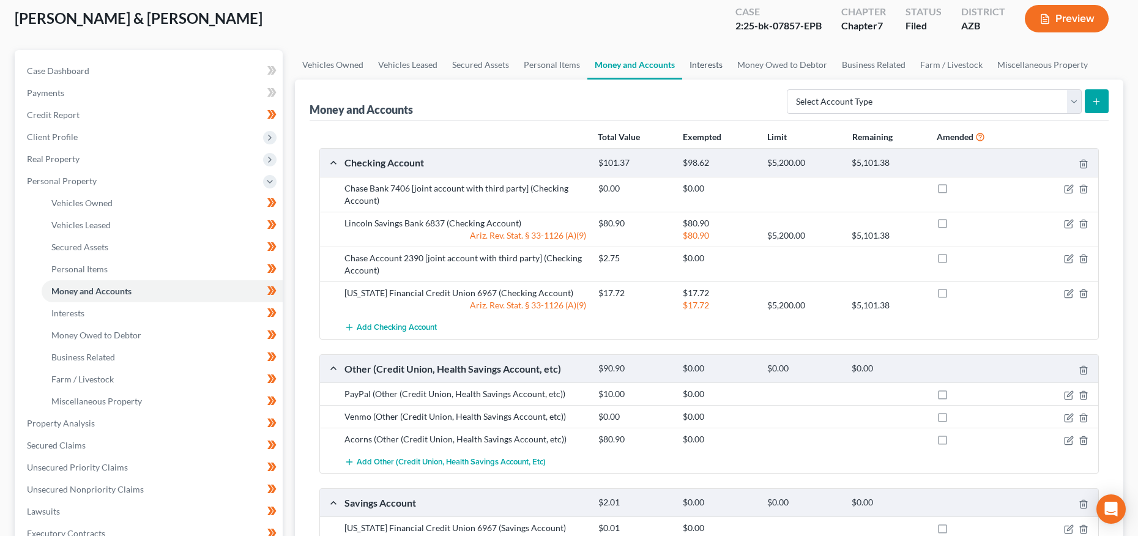
click at [702, 68] on link "Interests" at bounding box center [706, 64] width 48 height 29
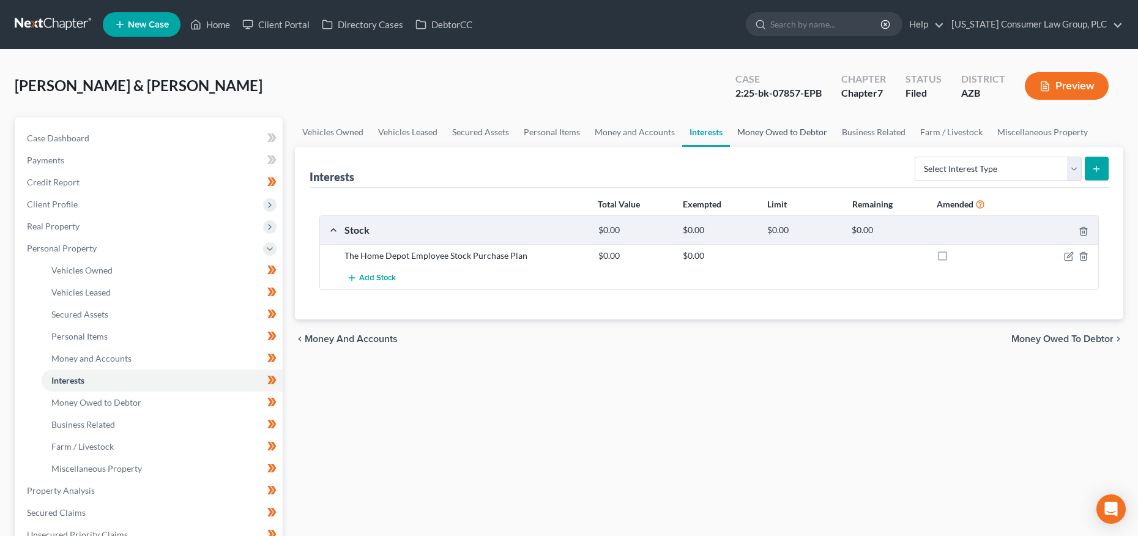
click at [762, 134] on link "Money Owed to Debtor" at bounding box center [782, 131] width 105 height 29
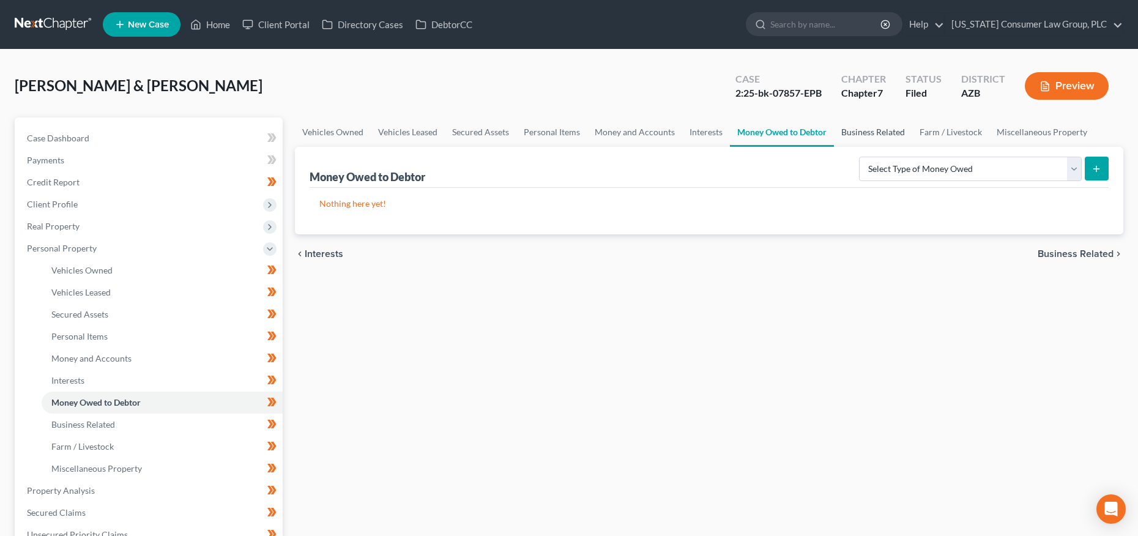
click at [839, 132] on link "Business Related" at bounding box center [873, 131] width 78 height 29
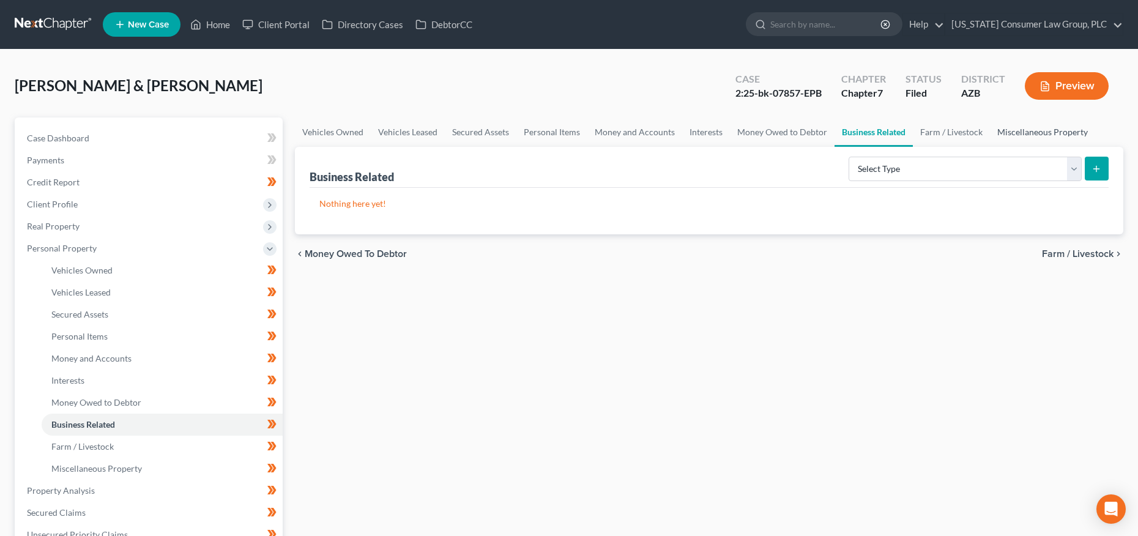
click at [990, 130] on link "Miscellaneous Property" at bounding box center [1042, 131] width 105 height 29
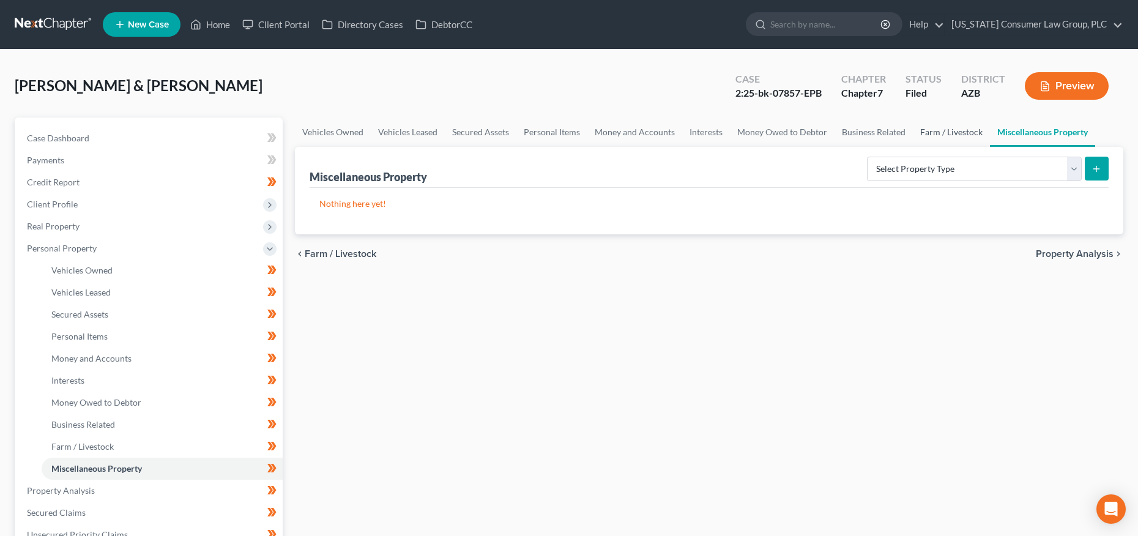
click at [955, 130] on link "Farm / Livestock" at bounding box center [951, 131] width 77 height 29
